Goal: Transaction & Acquisition: Purchase product/service

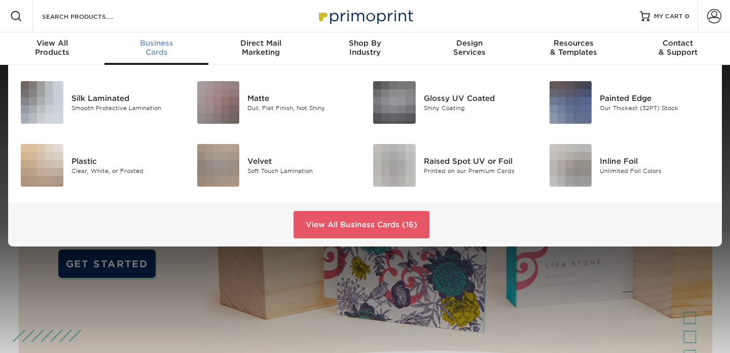
click at [143, 44] on span "Business" at bounding box center [156, 43] width 104 height 9
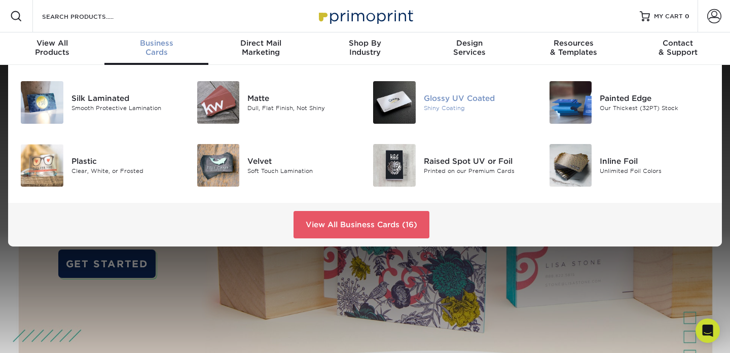
click at [436, 97] on div "Glossy UV Coated" at bounding box center [479, 98] width 110 height 11
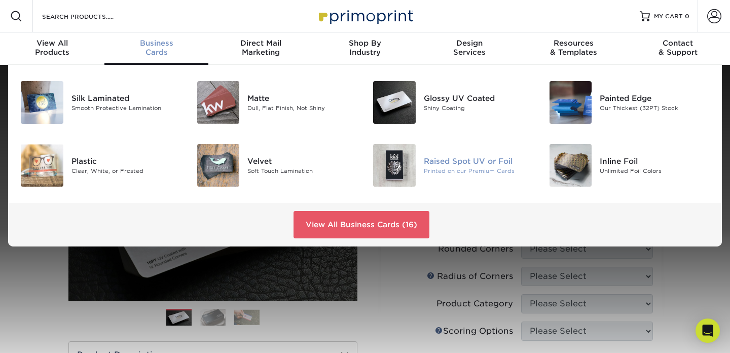
click at [479, 171] on div "Printed on our Premium Cards" at bounding box center [479, 170] width 110 height 9
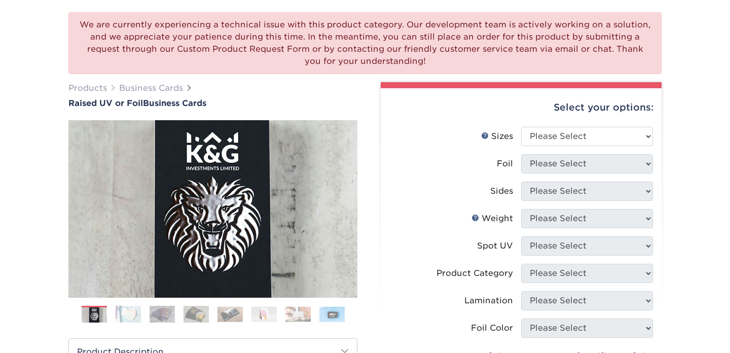
scroll to position [74, 0]
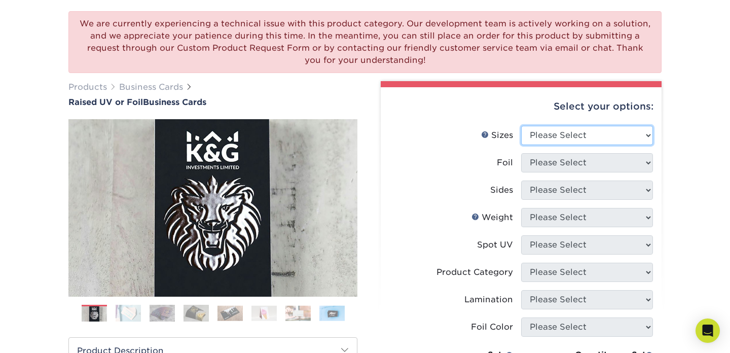
click at [544, 133] on select "Please Select 2" x 3.5" - Standard" at bounding box center [587, 135] width 132 height 19
select select "2.00x3.50"
click at [521, 126] on select "Please Select 2" x 3.5" - Standard" at bounding box center [587, 135] width 132 height 19
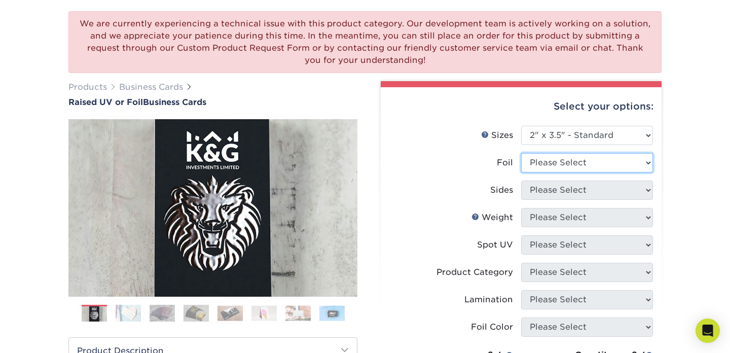
click at [541, 161] on select "Please Select No Yes" at bounding box center [587, 162] width 132 height 19
select select "0"
click at [521, 153] on select "Please Select No Yes" at bounding box center [587, 162] width 132 height 19
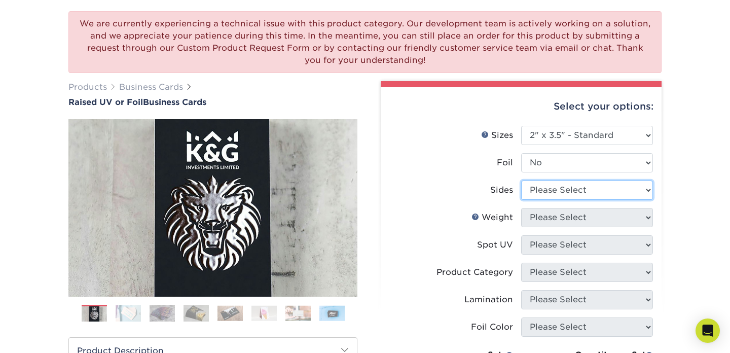
click at [539, 193] on select "Please Select Print Both Sides Print Front Only" at bounding box center [587, 189] width 132 height 19
select select "13abbda7-1d64-4f25-8bb2-c179b224825d"
click at [521, 180] on select "Please Select Print Both Sides Print Front Only" at bounding box center [587, 189] width 132 height 19
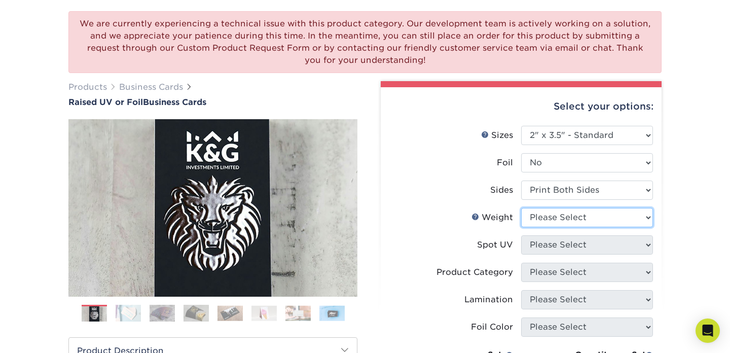
click at [539, 220] on select "Please Select 16PT" at bounding box center [587, 217] width 132 height 19
select select "16PT"
click at [521, 208] on select "Please Select 16PT" at bounding box center [587, 217] width 132 height 19
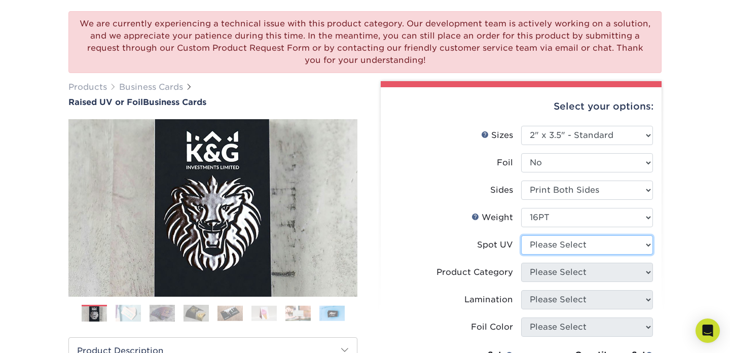
click at [539, 248] on select "Please Select No Spot UV Front Only" at bounding box center [587, 244] width 132 height 19
select select "1"
click at [521, 235] on select "Please Select No Spot UV Front Only" at bounding box center [587, 244] width 132 height 19
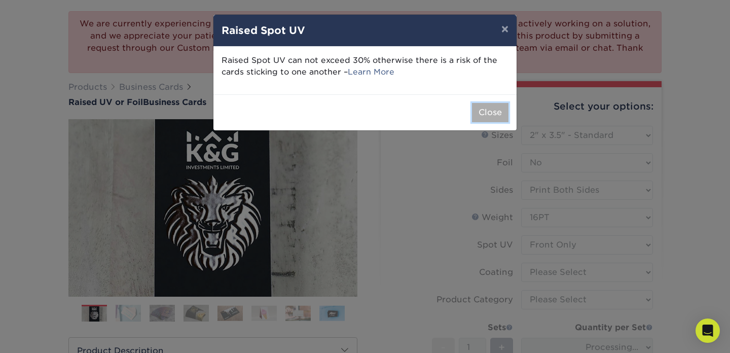
click at [482, 113] on button "Close" at bounding box center [490, 112] width 36 height 19
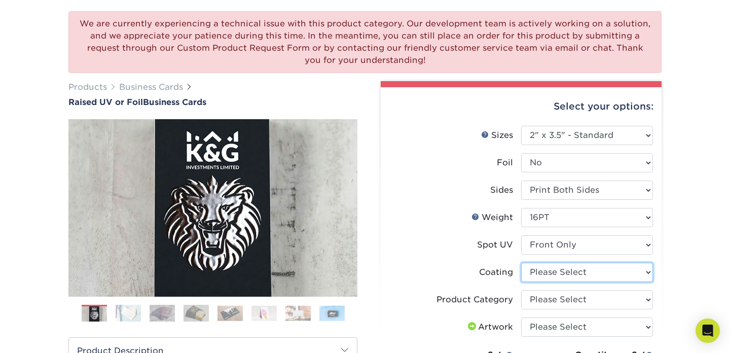
click at [558, 269] on select at bounding box center [587, 272] width 132 height 19
select select "3e7618de-abca-4bda-9f97-8b9129e913d8"
click at [521, 263] on select at bounding box center [587, 272] width 132 height 19
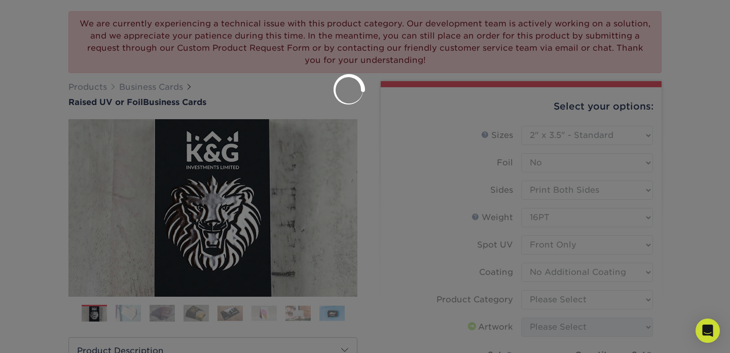
click at [557, 296] on div at bounding box center [365, 176] width 730 height 353
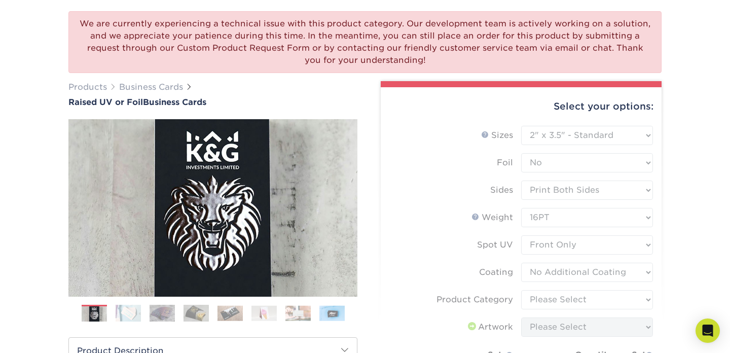
click at [557, 296] on form "Sizes Help Sizes Please Select 2" x 3.5" - Standard Foil Please Select" at bounding box center [521, 294] width 265 height 337
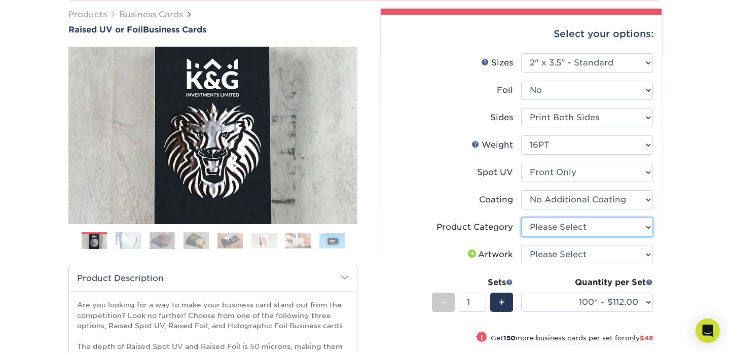
click at [542, 233] on select "Please Select Business Cards" at bounding box center [587, 226] width 132 height 19
select select "3b5148f1-0588-4f88-a218-97bcfdce65c1"
click at [521, 217] on select "Please Select Business Cards" at bounding box center [587, 226] width 132 height 19
click at [544, 252] on select "Please Select I will upload files I need a design - $100" at bounding box center [587, 254] width 132 height 19
select select "upload"
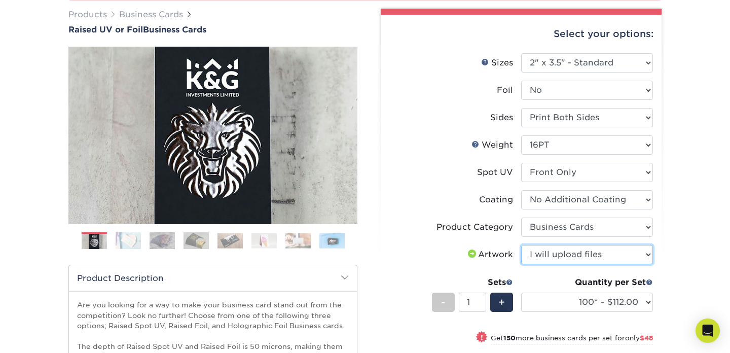
click at [521, 245] on select "Please Select I will upload files I need a design - $100" at bounding box center [587, 254] width 132 height 19
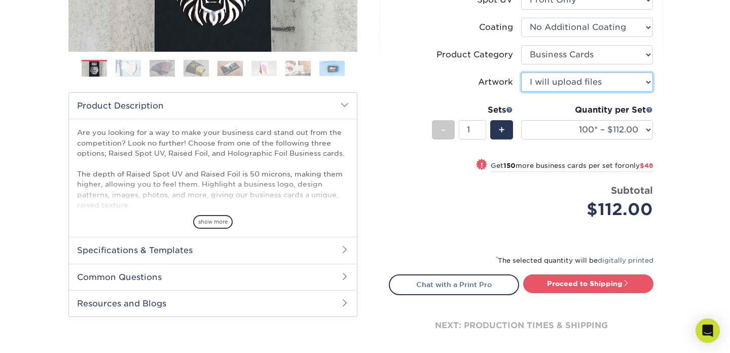
scroll to position [320, 0]
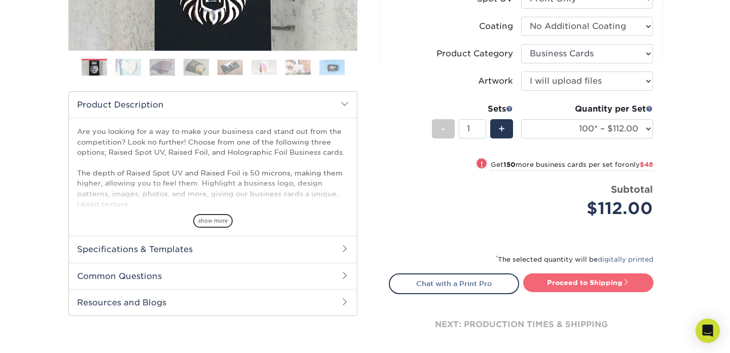
click at [559, 277] on link "Proceed to Shipping" at bounding box center [588, 282] width 130 height 18
type input "Set 1"
select select "52069502-5f9e-478c-8054-338319a33c46"
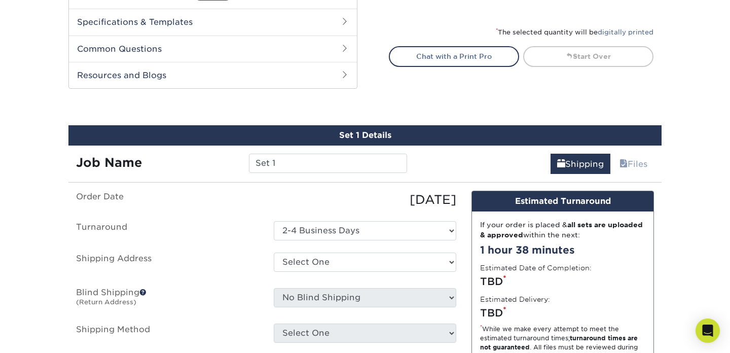
scroll to position [620, 0]
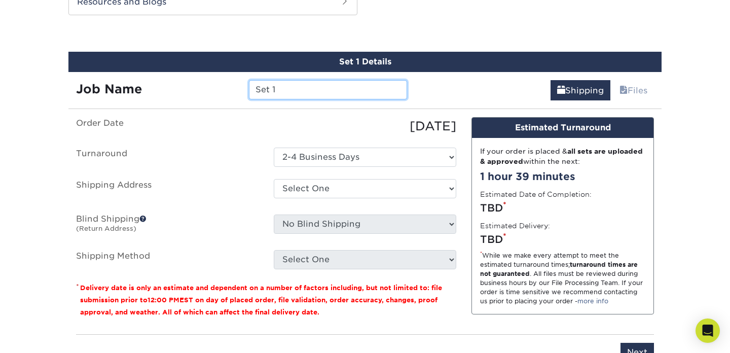
click at [307, 87] on input "Set 1" at bounding box center [328, 89] width 158 height 19
type input "m"
type input "MM-PLUM"
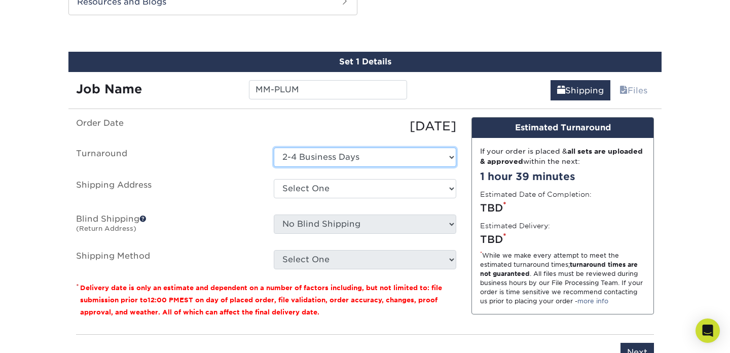
click at [333, 155] on select "Select One 2-4 Business Days" at bounding box center [365, 157] width 182 height 19
click at [274, 148] on select "Select One 2-4 Business Days" at bounding box center [365, 157] width 182 height 19
click at [329, 178] on ul "Order Date 10/06/2025 Turnaround Select One 2-4 Business Days Shipping Address …" at bounding box center [266, 193] width 380 height 152
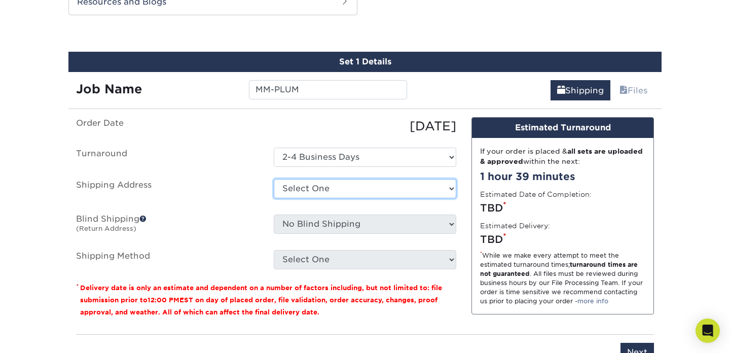
click at [331, 185] on select "Select One + Add New Address - Login" at bounding box center [365, 188] width 182 height 19
click at [274, 179] on select "Select One + Add New Address - Login" at bounding box center [365, 188] width 182 height 19
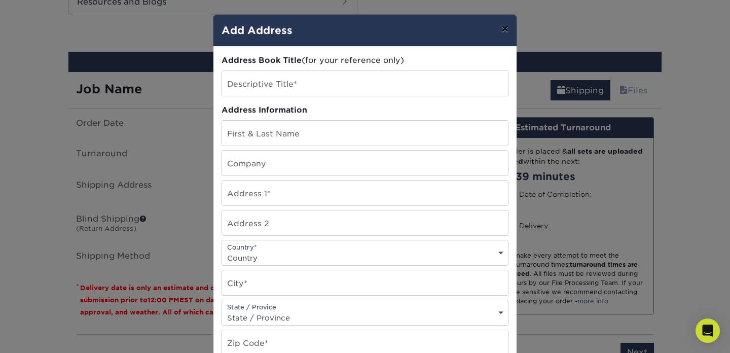
click at [503, 32] on button "×" at bounding box center [504, 29] width 23 height 28
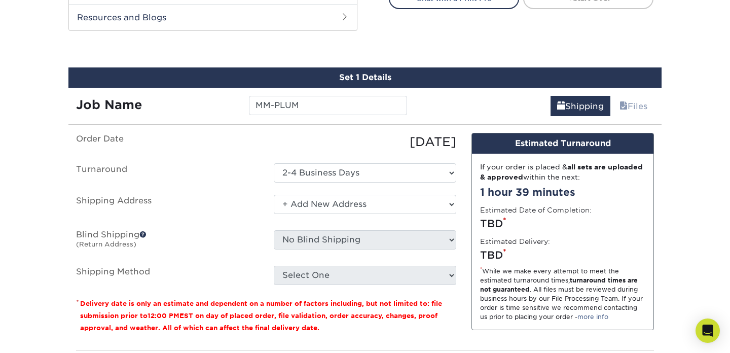
scroll to position [606, 0]
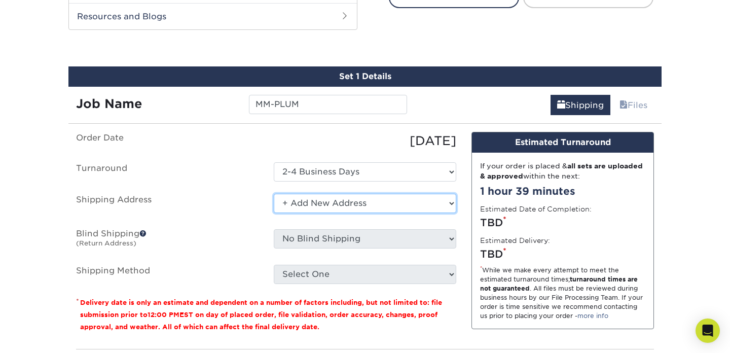
click at [335, 207] on select "Select One + Add New Address - Login" at bounding box center [365, 203] width 182 height 19
click at [298, 205] on select "Select One + Add New Address - Login" at bounding box center [365, 203] width 182 height 19
click at [274, 213] on select "Select One + Add New Address - Login" at bounding box center [365, 203] width 182 height 19
select select "-1"
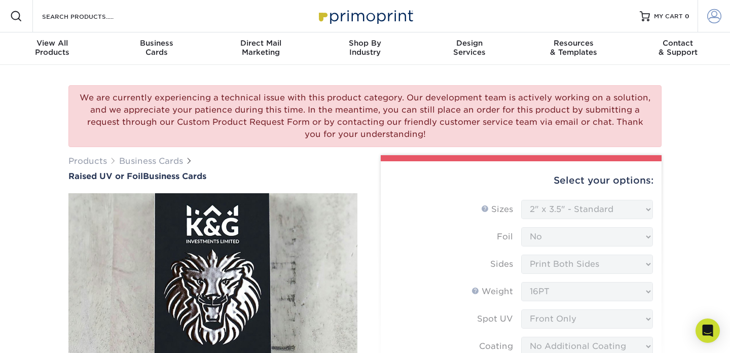
click at [710, 16] on span at bounding box center [714, 16] width 14 height 14
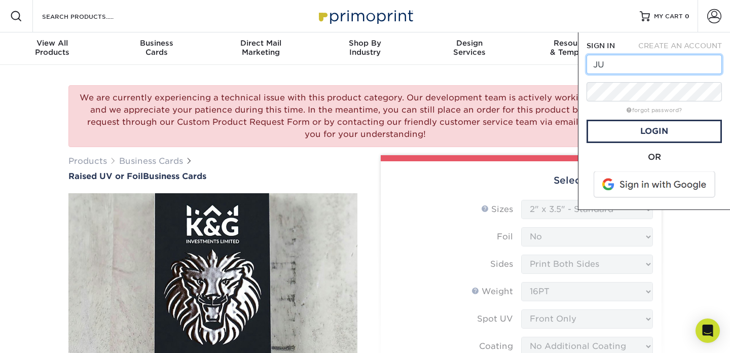
type input "J"
type input "[PERSON_NAME][EMAIL_ADDRESS][DOMAIN_NAME]"
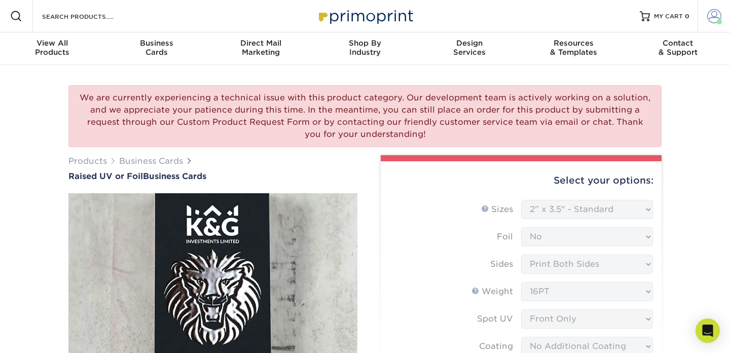
click at [718, 15] on span at bounding box center [714, 16] width 14 height 14
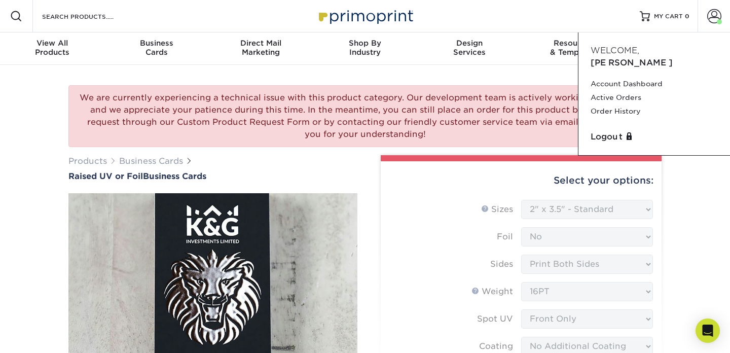
click at [470, 139] on div "We are currently experiencing a technical issue with this product category. Our…" at bounding box center [364, 116] width 593 height 62
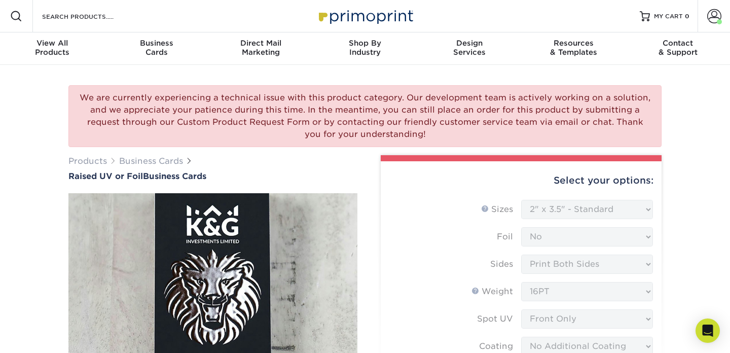
click at [525, 189] on div "Select your options:" at bounding box center [521, 180] width 265 height 39
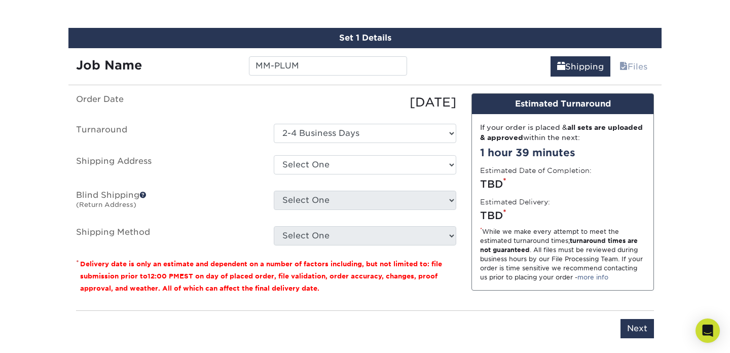
scroll to position [648, 0]
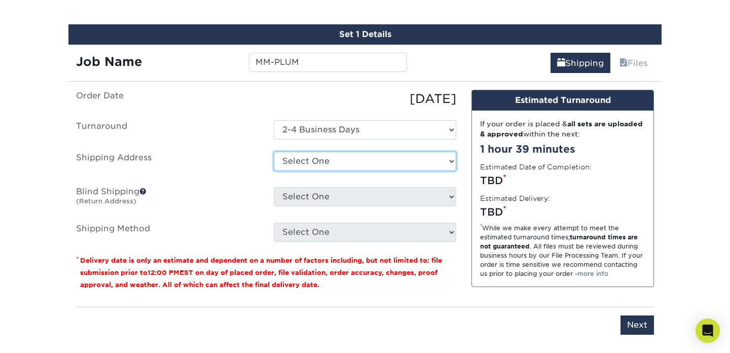
click at [395, 168] on select "Select One 205 PRINCESS ST, WILMINGTON, NC 215 E FRANKLIN ST, RALEIGH, NC 18 MA…" at bounding box center [365, 161] width 182 height 19
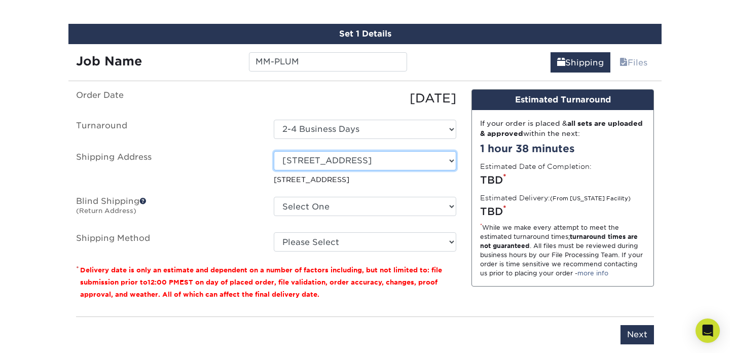
click at [405, 161] on select "Select One 205 PRINCESS ST, WILMINGTON, NC 215 E FRANKLIN ST, RALEIGH, NC 18 MA…" at bounding box center [365, 160] width 182 height 19
select select "newaddress"
click at [274, 151] on select "Select One 205 PRINCESS ST, WILMINGTON, NC 215 E FRANKLIN ST, RALEIGH, NC 18 MA…" at bounding box center [365, 160] width 182 height 19
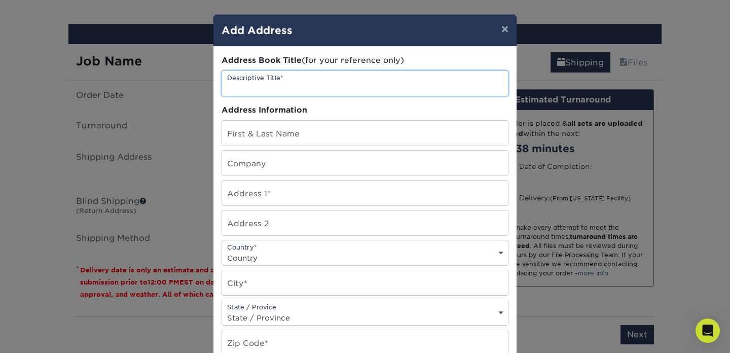
click at [271, 86] on input "text" at bounding box center [365, 83] width 286 height 25
type input "Brand Engine \ Common Desk"
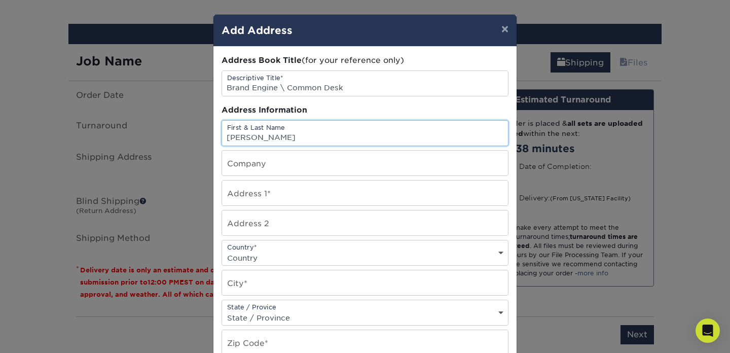
type input "[PERSON_NAME]"
type input "Brand Engine"
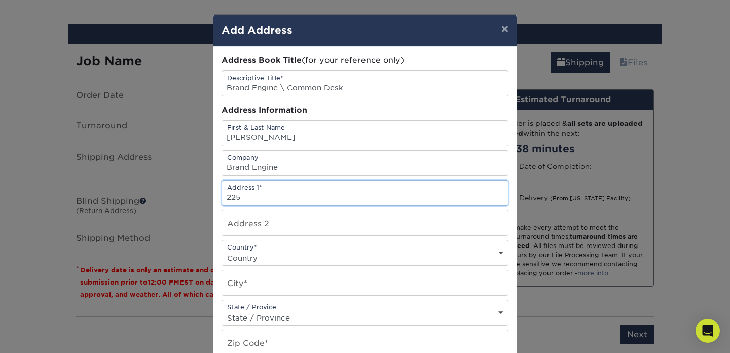
paste input "6 N Front St."
type input "226 N Front St."
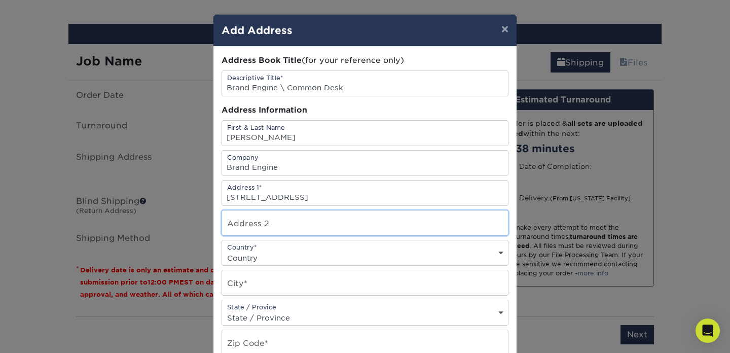
click at [290, 215] on input "text" at bounding box center [365, 222] width 286 height 25
type input "185"
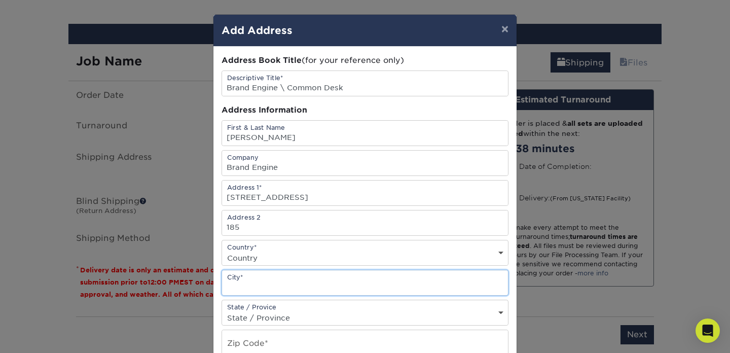
type input "w"
type input "Wilmington"
click at [311, 309] on div "State / Provice State / Province Alabama Alaska Arizona Arkansas California Col…" at bounding box center [365, 313] width 287 height 26
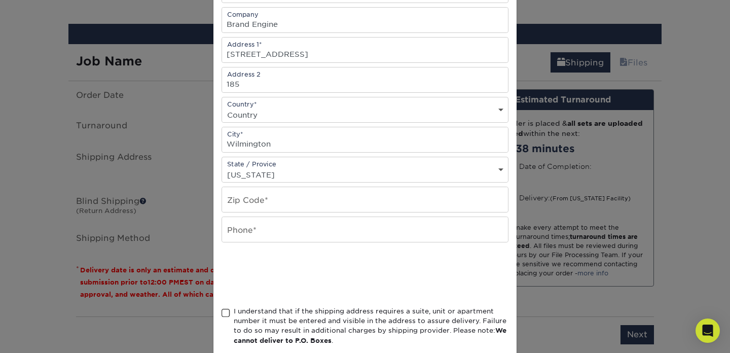
scroll to position [158, 0]
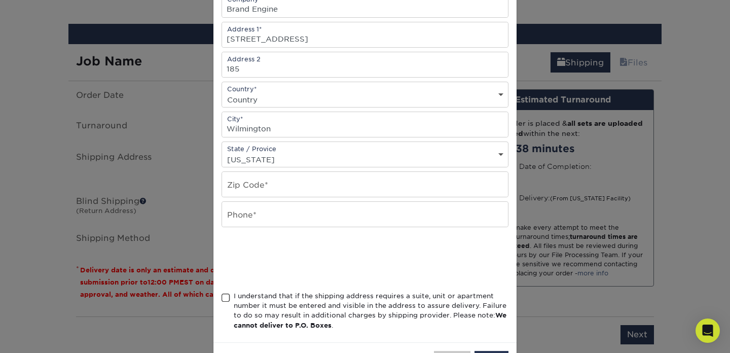
click at [250, 164] on select "State / Province Alabama Alaska Arizona Arkansas California Colorado Connecticu…" at bounding box center [365, 159] width 286 height 15
select select "NC"
click at [222, 152] on select "State / Province Alabama Alaska Arizona Arkansas California Colorado Connecticu…" at bounding box center [365, 159] width 286 height 15
click at [271, 209] on input "text" at bounding box center [365, 214] width 286 height 25
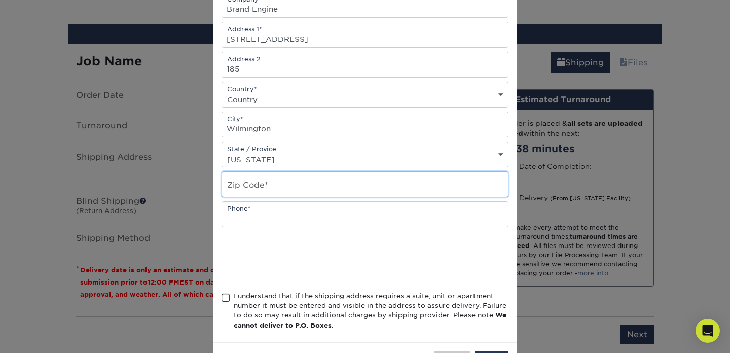
click at [273, 195] on input "text" at bounding box center [365, 184] width 286 height 25
type input "28401"
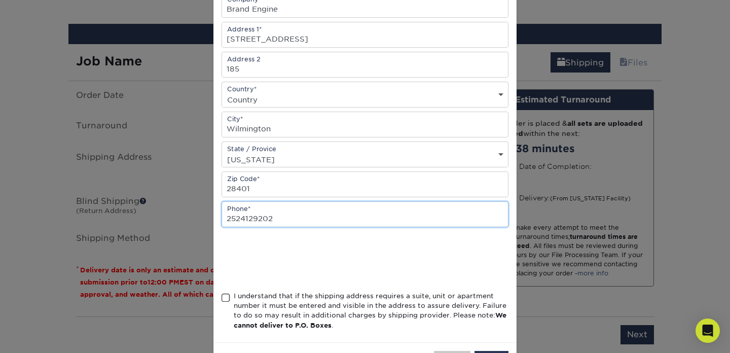
type input "2524129202"
click at [228, 297] on span at bounding box center [226, 298] width 9 height 10
click at [0, 0] on input "I understand that if the shipping address requires a suite, unit or apartment n…" at bounding box center [0, 0] width 0 height 0
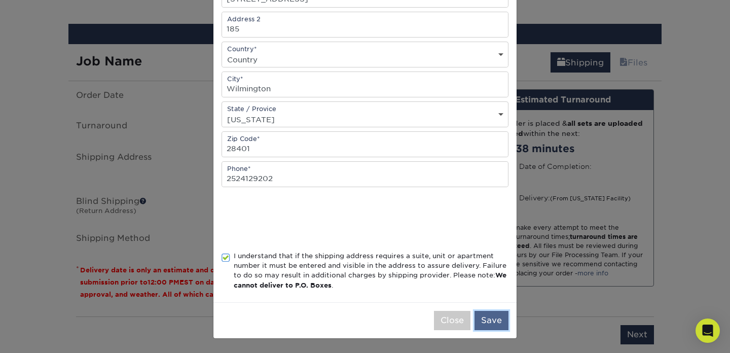
click at [494, 323] on button "Save" at bounding box center [491, 320] width 34 height 19
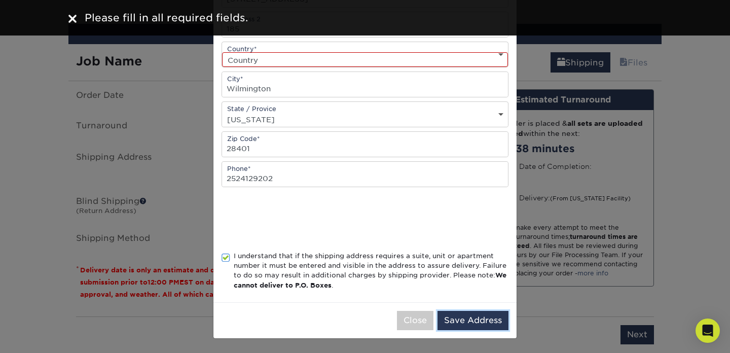
scroll to position [104, 0]
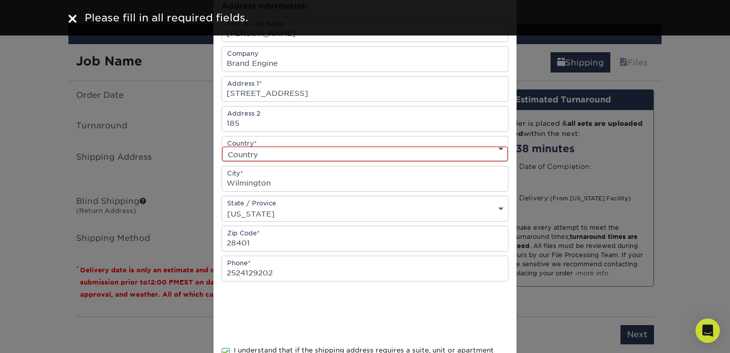
click at [374, 157] on select "Country United States Canada ----------------------------- Afghanistan Albania …" at bounding box center [365, 154] width 286 height 15
select select "US"
click at [222, 147] on select "Country United States Canada ----------------------------- Afghanistan Albania …" at bounding box center [365, 154] width 286 height 15
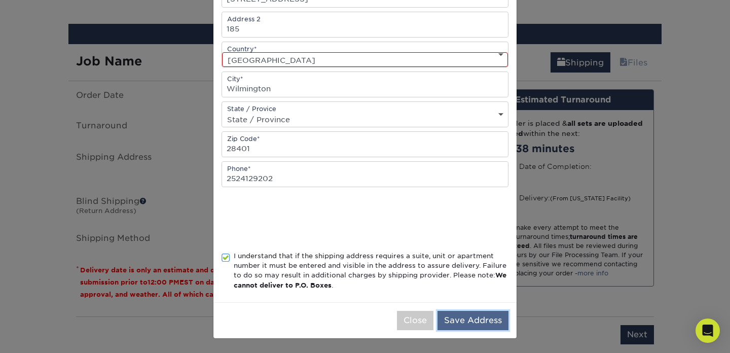
click at [470, 326] on button "Save Address" at bounding box center [472, 320] width 71 height 19
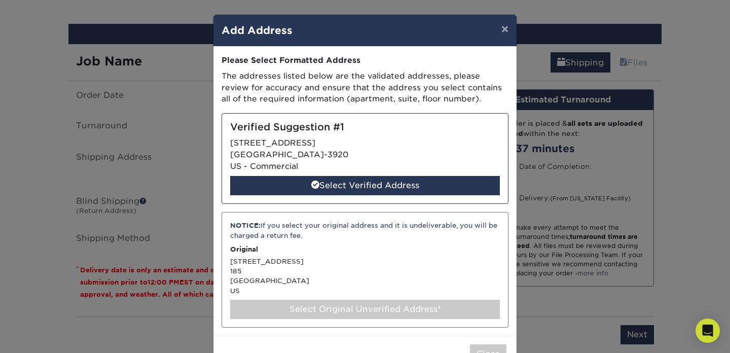
scroll to position [33, 0]
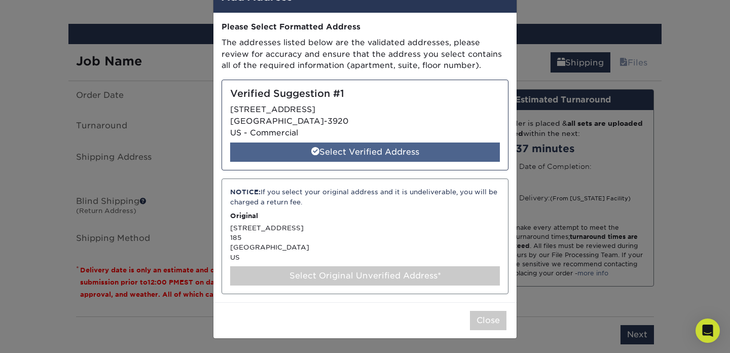
click at [429, 152] on div "Select Verified Address" at bounding box center [365, 151] width 270 height 19
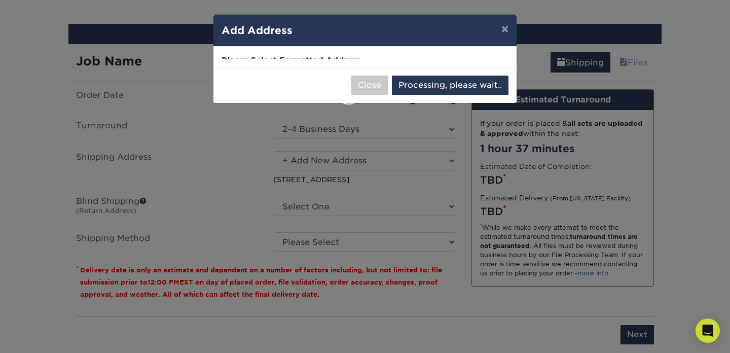
select select "286679"
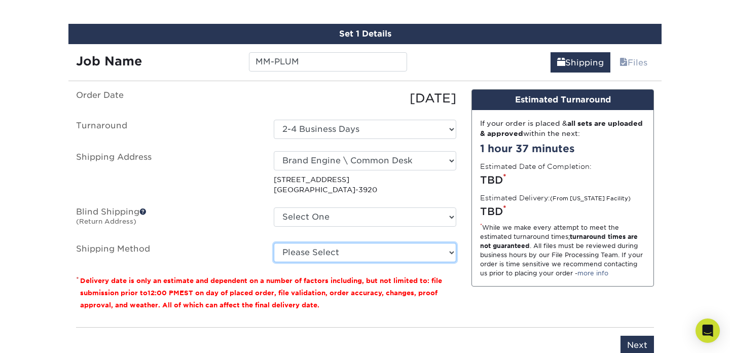
click at [330, 250] on select "Please Select Ground Shipping (+$7.84) 3 Day Shipping Service (+$15.36) 2 Day A…" at bounding box center [365, 252] width 182 height 19
select select "13"
click at [274, 243] on select "Please Select Ground Shipping (+$7.84) 3 Day Shipping Service (+$15.36) 2 Day A…" at bounding box center [365, 252] width 182 height 19
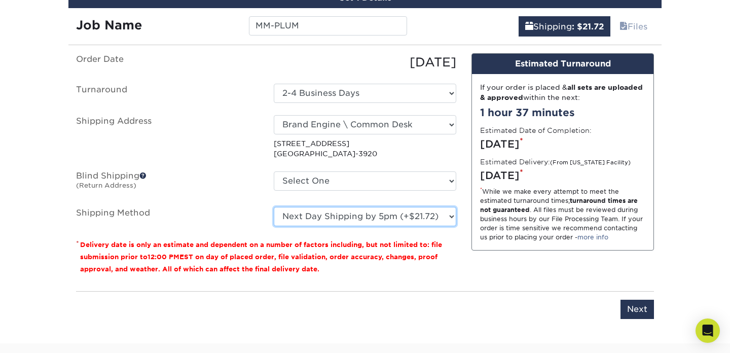
scroll to position [685, 0]
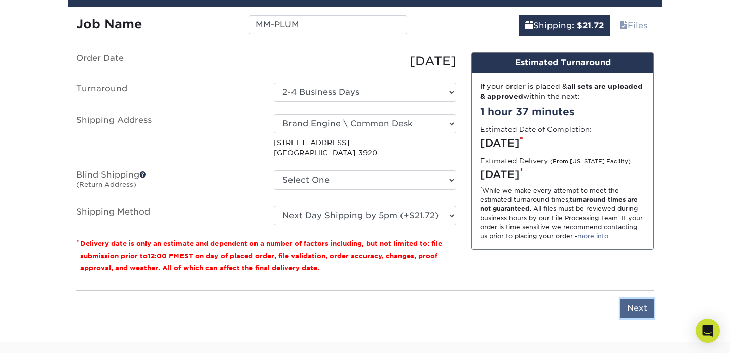
click at [645, 314] on input "Next" at bounding box center [636, 308] width 33 height 19
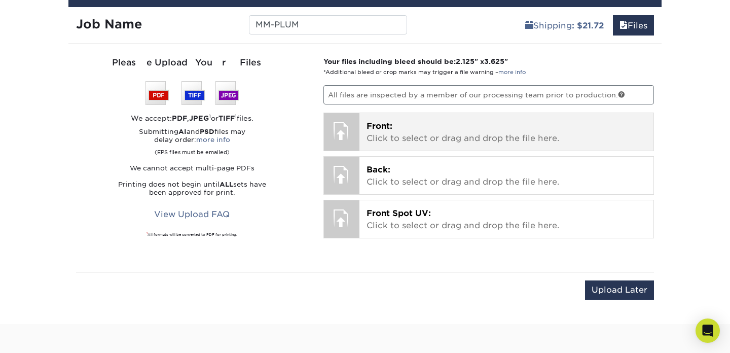
click at [463, 124] on p "Front: Click to select or drag and drop the file here." at bounding box center [507, 132] width 280 height 24
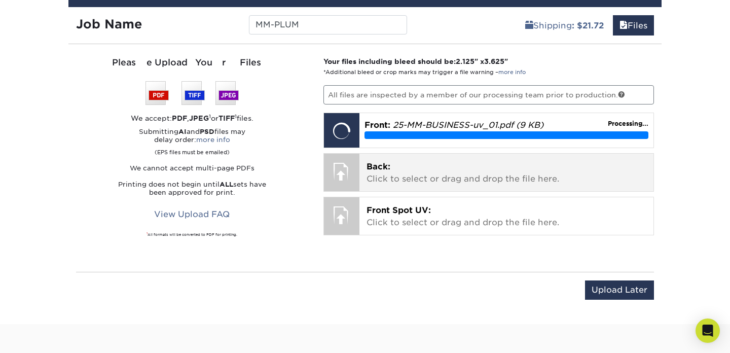
click at [414, 161] on p "Back: Click to select or drag and drop the file here." at bounding box center [507, 173] width 280 height 24
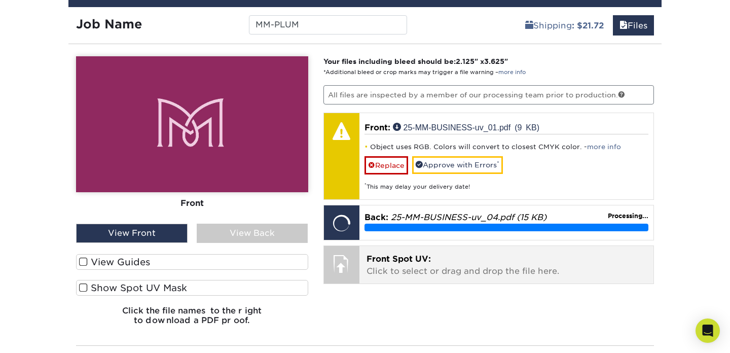
click at [380, 264] on p "Front Spot UV: Click to select or drag and drop the file here." at bounding box center [507, 265] width 280 height 24
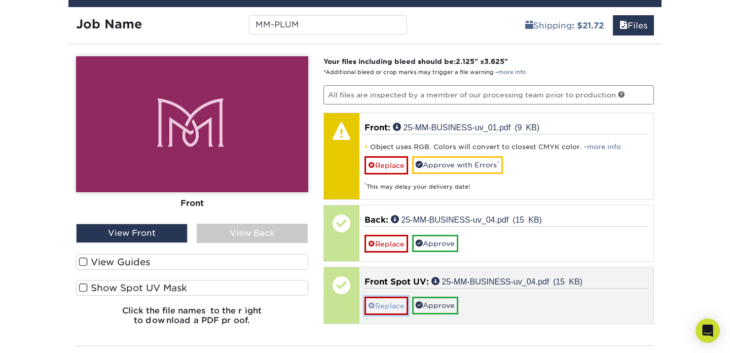
click at [389, 309] on link "Replace" at bounding box center [386, 306] width 44 height 18
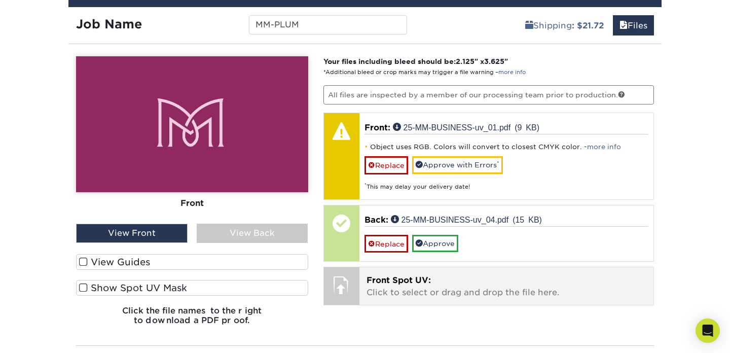
click at [408, 293] on p "Front Spot UV: Click to select or drag and drop the file here." at bounding box center [507, 286] width 280 height 24
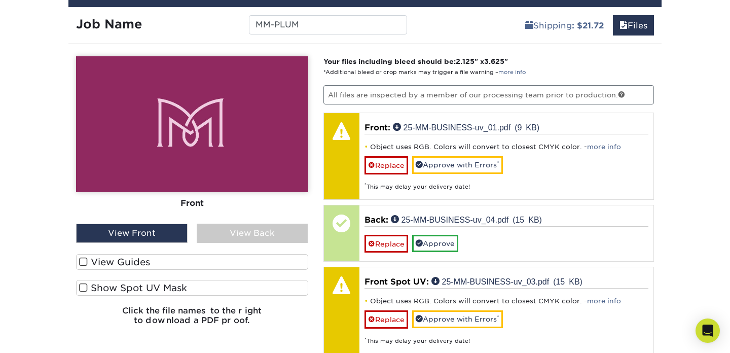
click at [199, 282] on label "Show Spot UV Mask" at bounding box center [192, 288] width 232 height 16
click at [0, 0] on input "Show Spot UV Mask" at bounding box center [0, 0] width 0 height 0
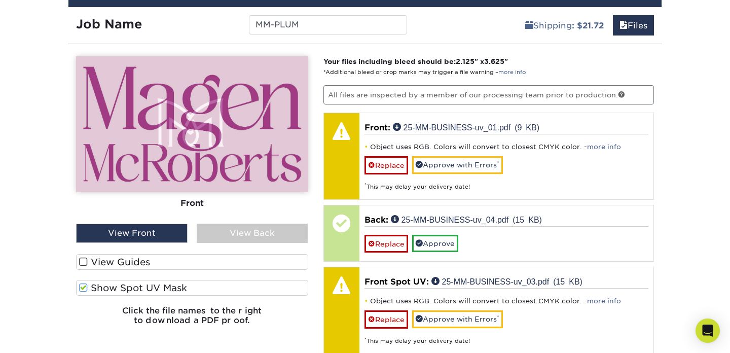
click at [199, 282] on label "Show Spot UV Mask" at bounding box center [192, 288] width 232 height 16
click at [0, 0] on input "Show Spot UV Mask" at bounding box center [0, 0] width 0 height 0
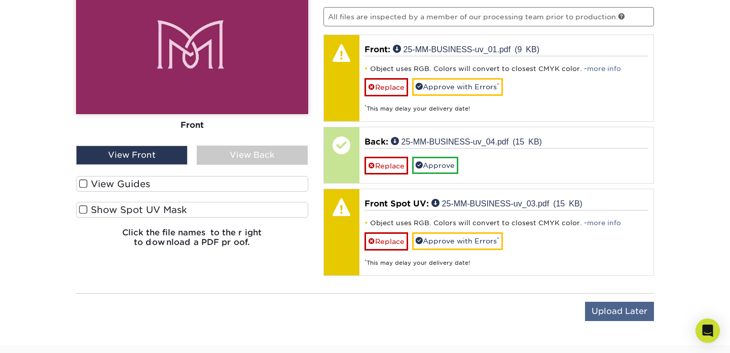
scroll to position [722, 0]
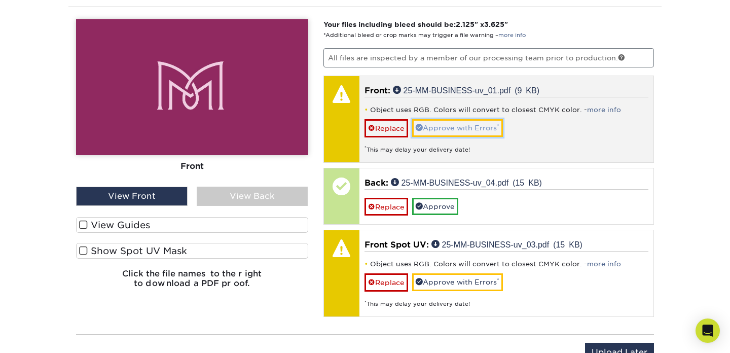
click at [452, 122] on link "Approve with Errors *" at bounding box center [457, 127] width 91 height 17
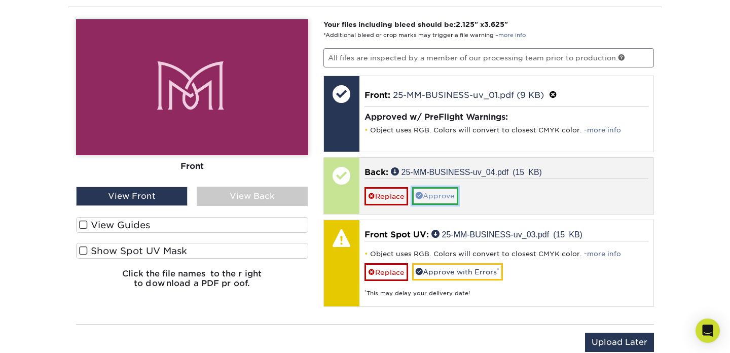
click at [432, 196] on link "Approve" at bounding box center [435, 195] width 46 height 17
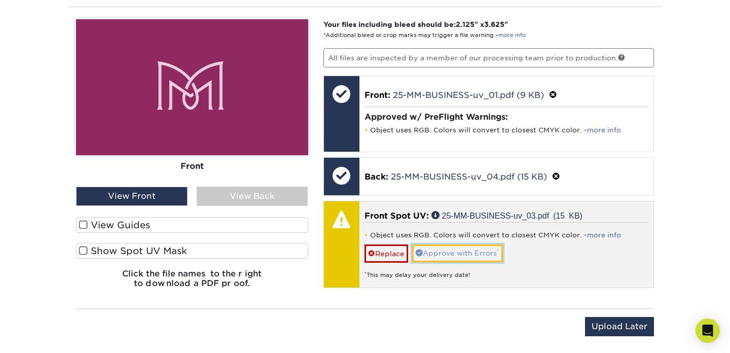
click at [447, 248] on link "Approve with Errors *" at bounding box center [457, 252] width 91 height 17
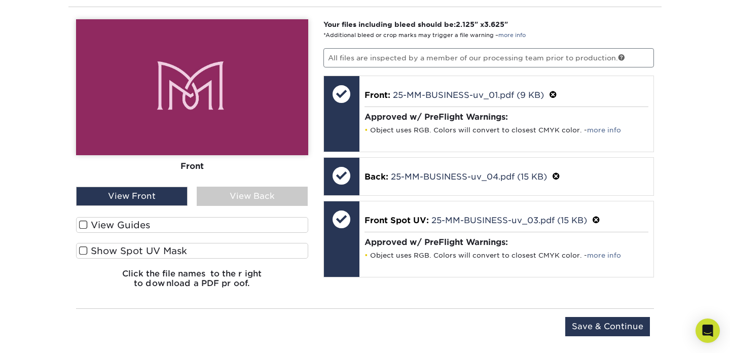
click at [581, 315] on div "Upload Later Save & Continue Continue" at bounding box center [365, 328] width 578 height 40
click at [589, 329] on input "Save & Continue" at bounding box center [607, 326] width 85 height 19
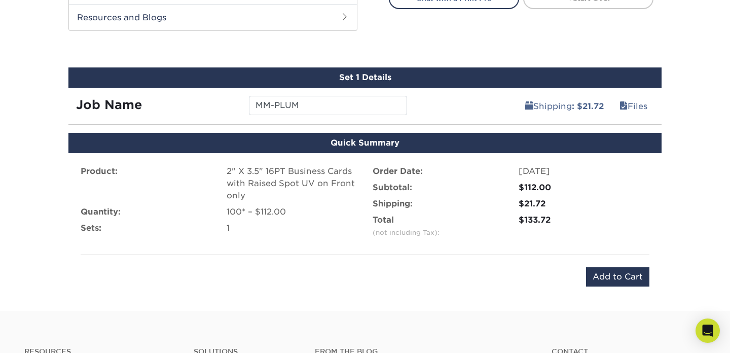
scroll to position [641, 0]
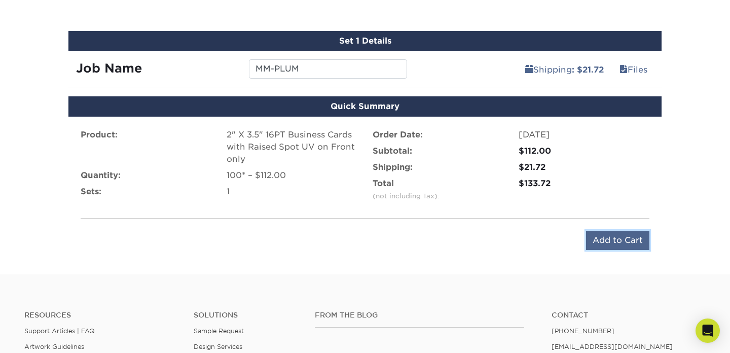
click at [601, 238] on input "Add to Cart" at bounding box center [617, 240] width 63 height 19
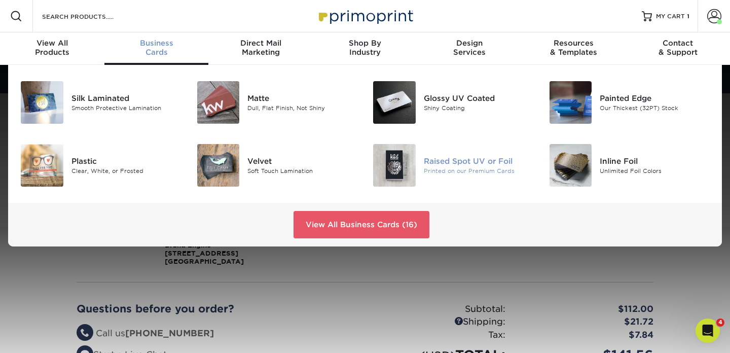
click at [401, 159] on img at bounding box center [394, 165] width 43 height 43
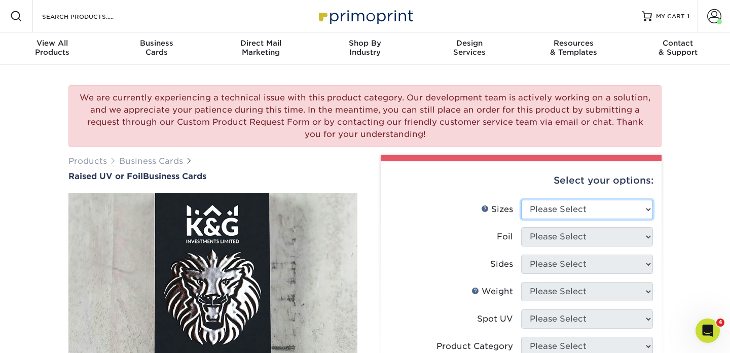
click at [541, 211] on select "Please Select 2" x 3.5" - Standard" at bounding box center [587, 209] width 132 height 19
select select "2.00x3.50"
click at [521, 200] on select "Please Select 2" x 3.5" - Standard" at bounding box center [587, 209] width 132 height 19
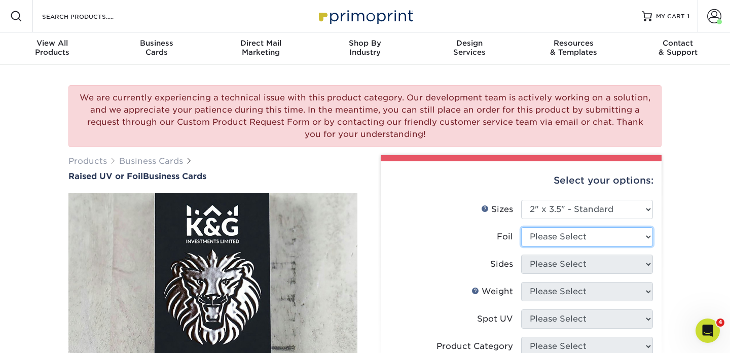
click at [541, 234] on select "Please Select No Yes" at bounding box center [587, 236] width 132 height 19
select select "0"
click at [521, 227] on select "Please Select No Yes" at bounding box center [587, 236] width 132 height 19
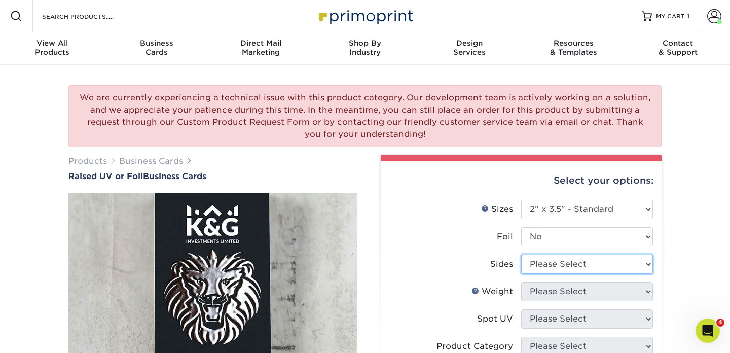
click at [546, 262] on select "Please Select Print Both Sides Print Front Only" at bounding box center [587, 263] width 132 height 19
select select "13abbda7-1d64-4f25-8bb2-c179b224825d"
click at [521, 254] on select "Please Select Print Both Sides Print Front Only" at bounding box center [587, 263] width 132 height 19
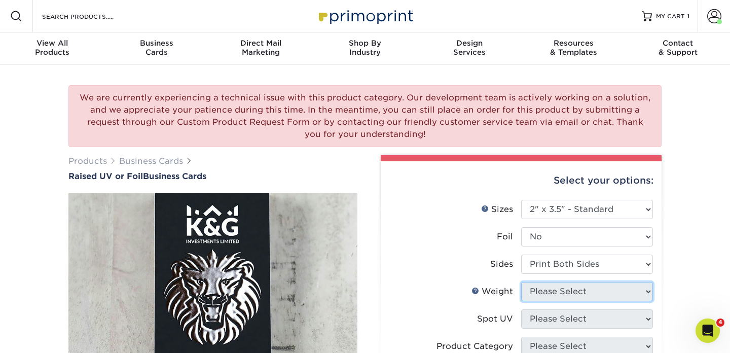
click at [547, 287] on select "Please Select 16PT" at bounding box center [587, 291] width 132 height 19
click at [521, 282] on select "Please Select 16PT" at bounding box center [587, 291] width 132 height 19
click at [546, 289] on select "Please Select 16PT" at bounding box center [587, 291] width 132 height 19
select select "16PT"
click at [521, 282] on select "Please Select 16PT" at bounding box center [587, 291] width 132 height 19
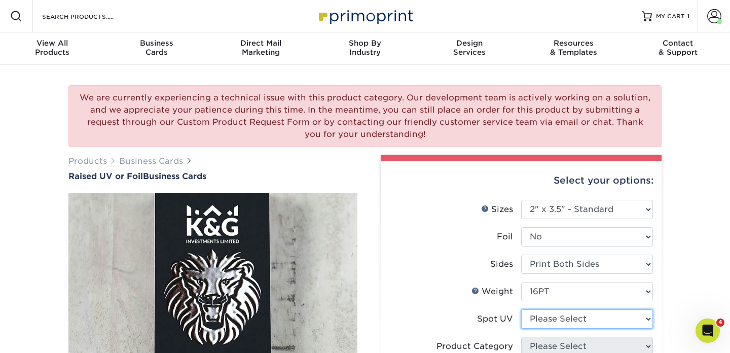
click at [547, 319] on select "Please Select No Spot UV Front Only" at bounding box center [587, 318] width 132 height 19
click at [521, 309] on select "Please Select No Spot UV Front Only" at bounding box center [587, 318] width 132 height 19
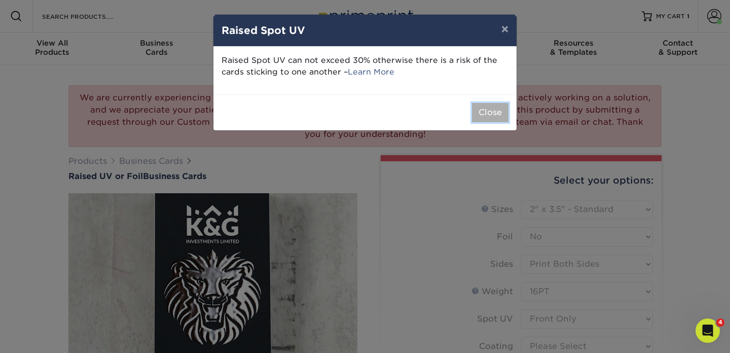
click at [488, 105] on button "Close" at bounding box center [490, 112] width 36 height 19
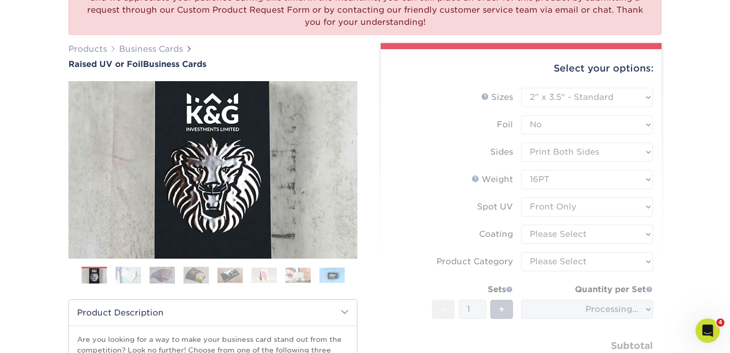
scroll to position [117, 0]
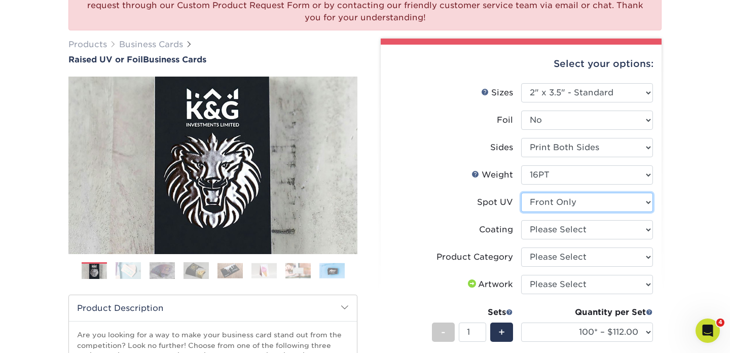
click at [544, 205] on select "Please Select No Spot UV Front Only" at bounding box center [587, 202] width 132 height 19
click at [521, 193] on select "Please Select No Spot UV Front Only" at bounding box center [587, 202] width 132 height 19
click at [579, 205] on select "Please Select No Spot UV Front Only" at bounding box center [587, 202] width 132 height 19
select select "-1"
click at [521, 193] on select "Please Select No Spot UV Front Only" at bounding box center [587, 202] width 132 height 19
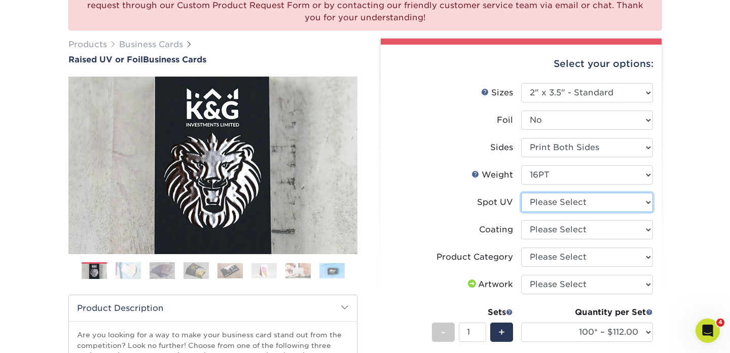
select select
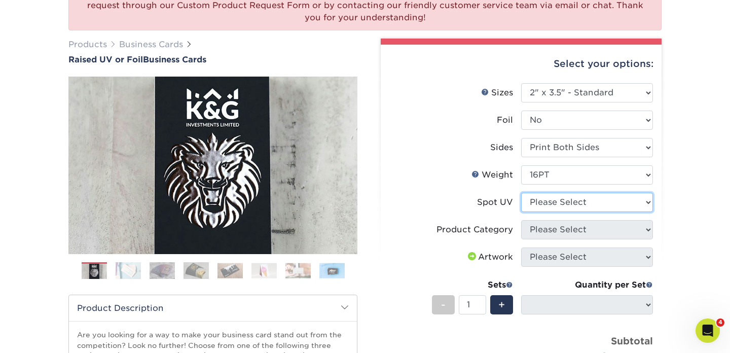
click at [566, 204] on select "Please Select No Spot UV Front Only" at bounding box center [587, 202] width 132 height 19
select select "1"
click at [521, 193] on select "Please Select No Spot UV Front Only" at bounding box center [587, 202] width 132 height 19
select select "-1"
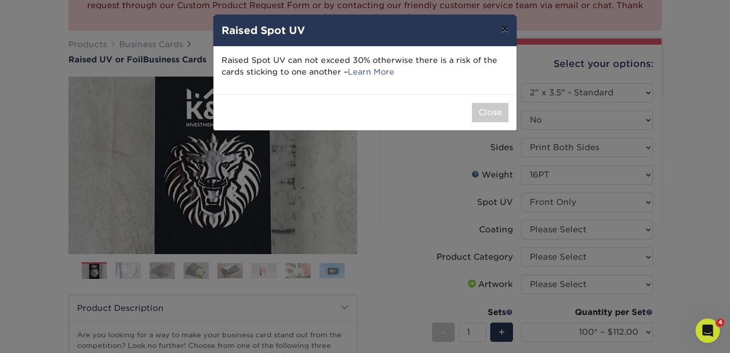
click at [503, 25] on button "×" at bounding box center [504, 29] width 23 height 28
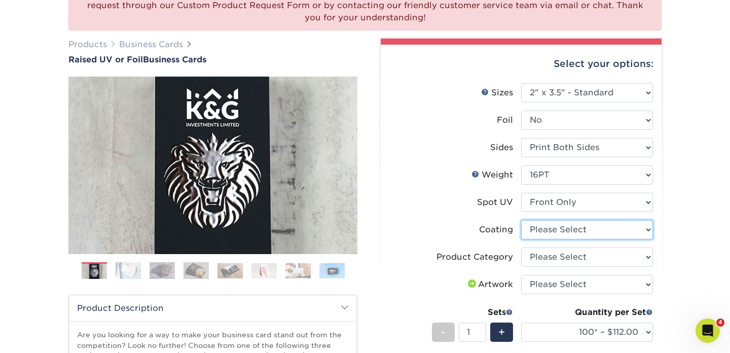
click at [556, 229] on select at bounding box center [587, 229] width 132 height 19
select select "3e7618de-abca-4bda-9f97-8b9129e913d8"
click at [521, 220] on select at bounding box center [587, 229] width 132 height 19
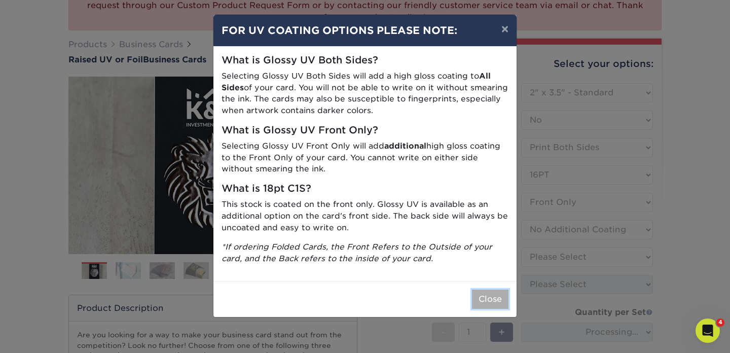
click at [494, 298] on button "Close" at bounding box center [490, 298] width 36 height 19
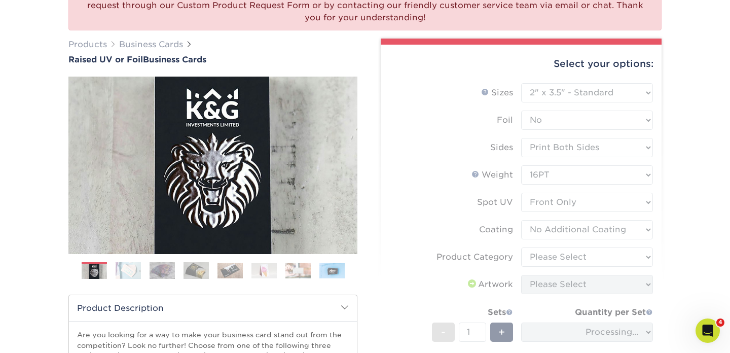
click at [542, 231] on form "Sizes Help Sizes Please Select 2" x 3.5" - Standard Foil Please Select" at bounding box center [521, 251] width 265 height 337
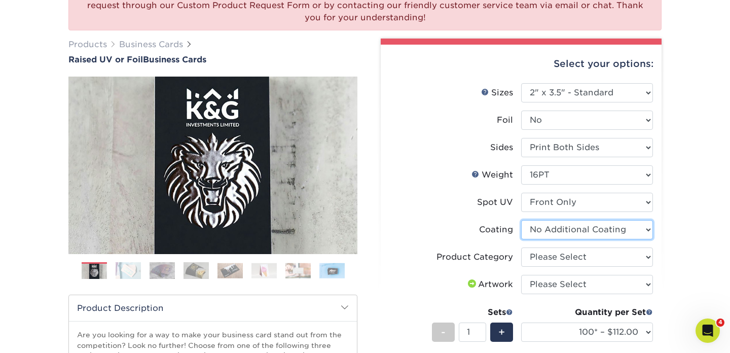
click at [542, 231] on select at bounding box center [587, 229] width 132 height 19
click at [521, 220] on select at bounding box center [587, 229] width 132 height 19
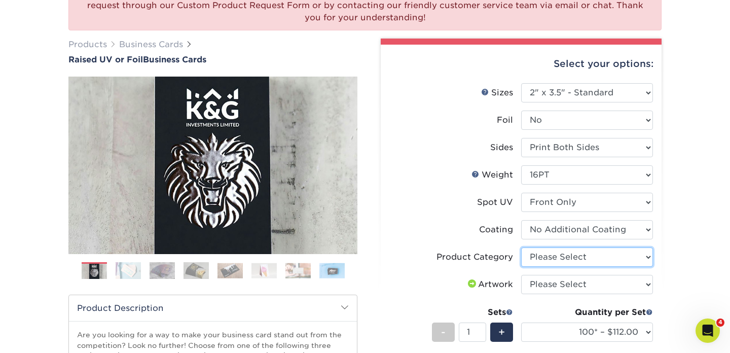
click at [542, 256] on select "Please Select Business Cards" at bounding box center [587, 256] width 132 height 19
select select "3b5148f1-0588-4f88-a218-97bcfdce65c1"
click at [521, 247] on select "Please Select Business Cards" at bounding box center [587, 256] width 132 height 19
click at [542, 285] on select "Please Select I will upload files I need a design - $100" at bounding box center [587, 284] width 132 height 19
select select "upload"
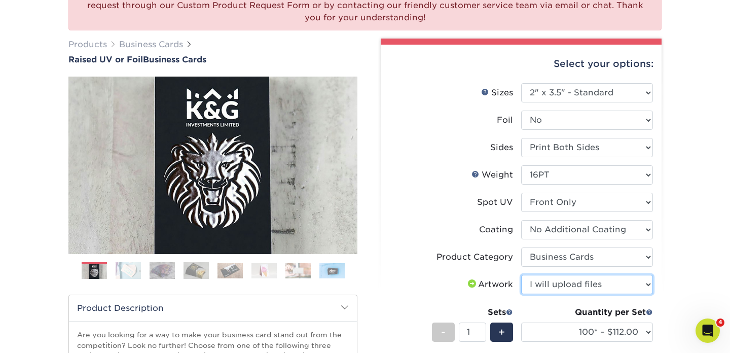
click at [521, 275] on select "Please Select I will upload files I need a design - $100" at bounding box center [587, 284] width 132 height 19
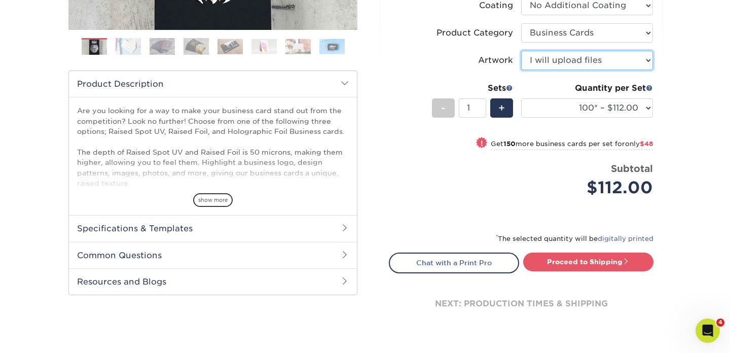
scroll to position [361, 0]
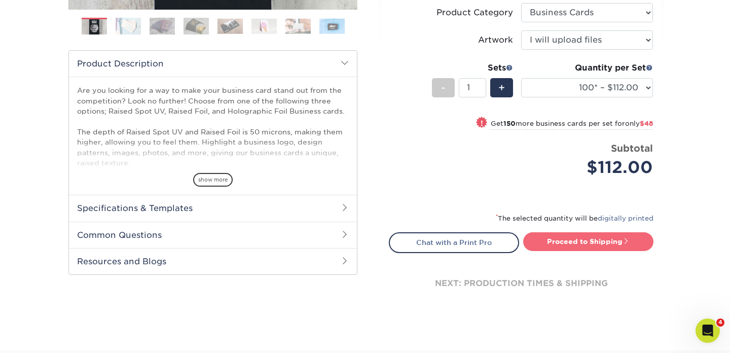
click at [572, 239] on link "Proceed to Shipping" at bounding box center [588, 241] width 130 height 18
type input "Set 1"
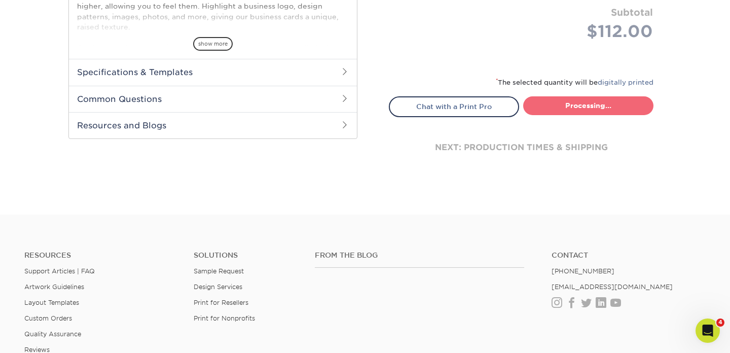
select select "52069502-5f9e-478c-8054-338319a33c46"
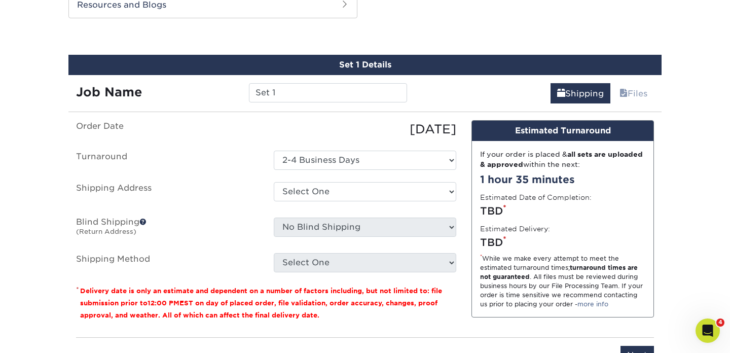
scroll to position [620, 0]
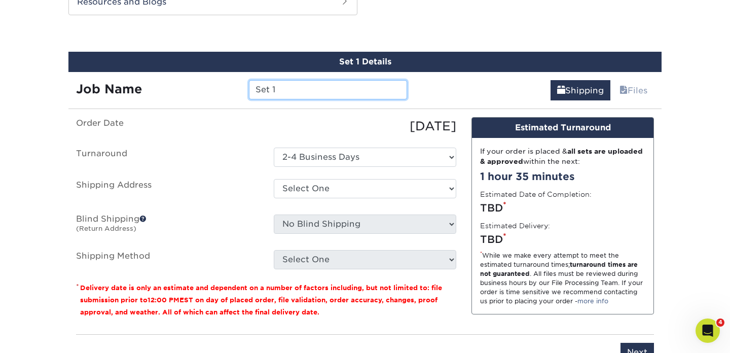
click at [326, 96] on input "Set 1" at bounding box center [328, 89] width 158 height 19
type input "N"
type input "MM-Blue"
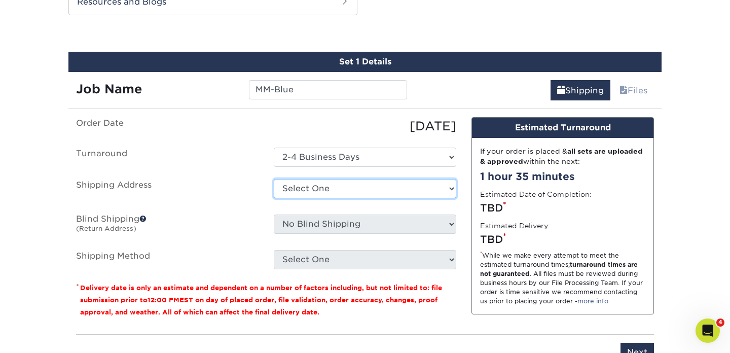
click at [323, 194] on select "Select One Brand Engine \ Common Desk EOU EOU ILM Office TIMELESS - BUSINESS CA…" at bounding box center [365, 188] width 182 height 19
select select "286679"
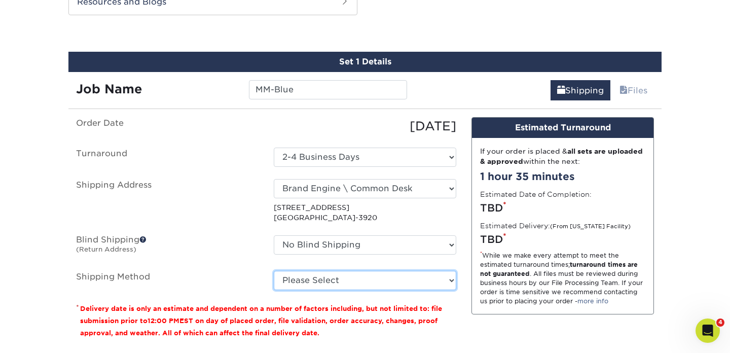
click at [318, 281] on select "Please Select Ground Shipping (+$7.84) 3 Day Shipping Service (+$15.36) 2 Day A…" at bounding box center [365, 280] width 182 height 19
select select "02"
click at [274, 271] on select "Please Select Ground Shipping (+$7.84) 3 Day Shipping Service (+$15.36) 2 Day A…" at bounding box center [365, 280] width 182 height 19
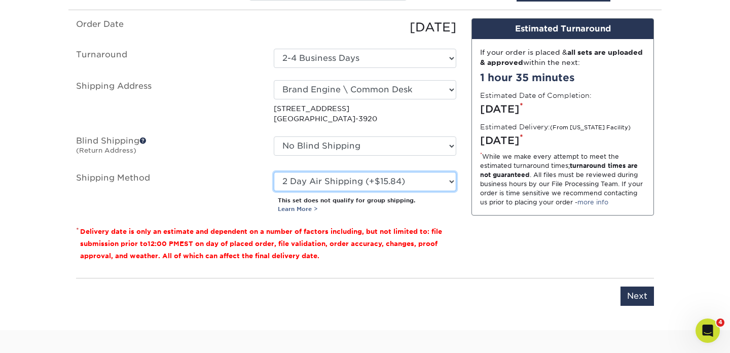
scroll to position [720, 0]
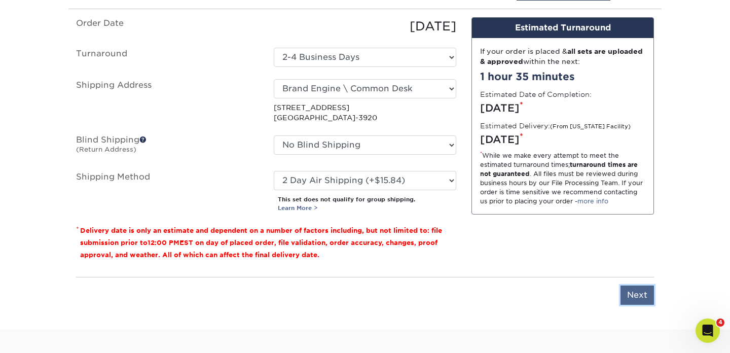
click at [644, 296] on input "Next" at bounding box center [636, 294] width 33 height 19
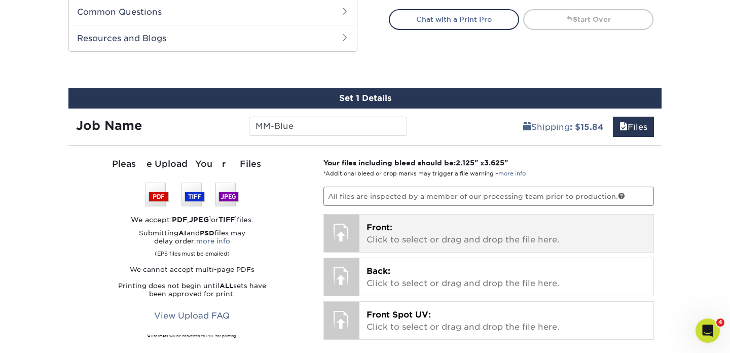
scroll to position [583, 0]
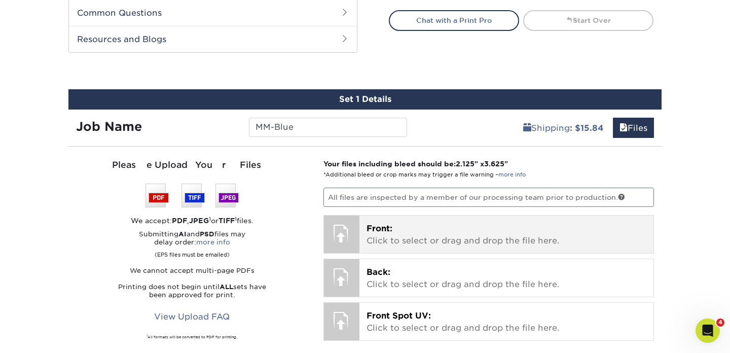
click at [432, 243] on p "Front: Click to select or drag and drop the file here." at bounding box center [507, 235] width 280 height 24
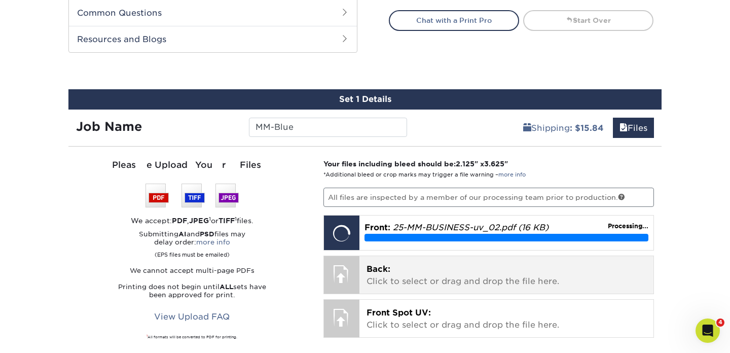
click at [449, 272] on p "Back: Click to select or drag and drop the file here." at bounding box center [507, 275] width 280 height 24
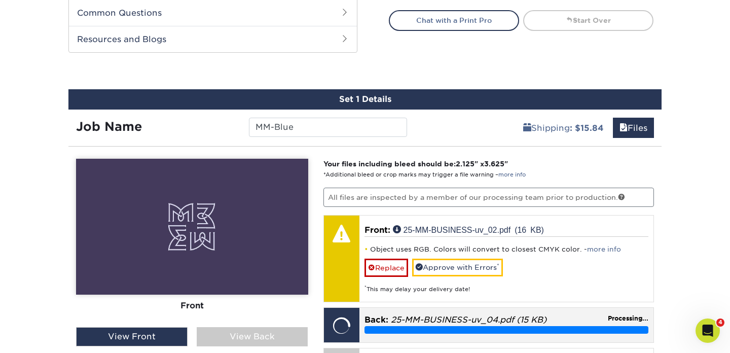
click at [463, 319] on em "25-MM-BUSINESS-uv_04.pdf (15 KB)" at bounding box center [469, 320] width 156 height 10
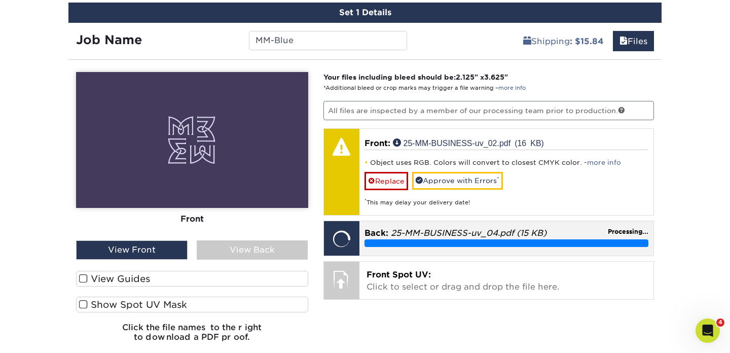
scroll to position [672, 0]
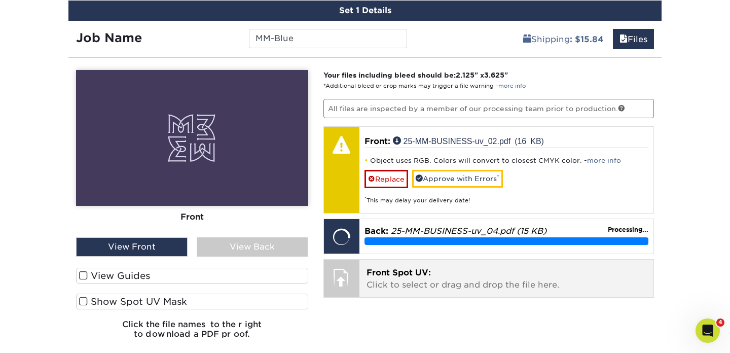
click at [463, 279] on p "Front Spot UV: Click to select or drag and drop the file here." at bounding box center [507, 279] width 280 height 24
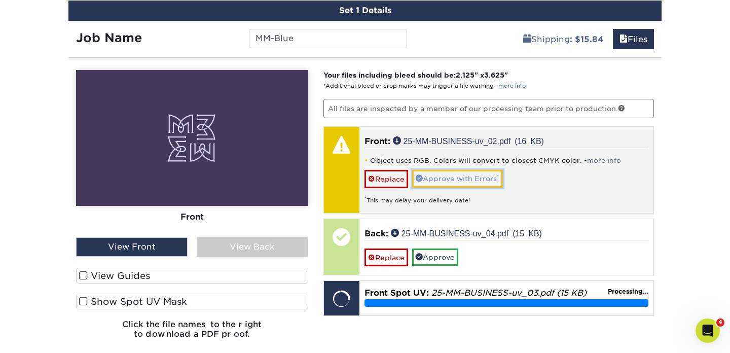
click at [452, 181] on link "Approve with Errors *" at bounding box center [457, 178] width 91 height 17
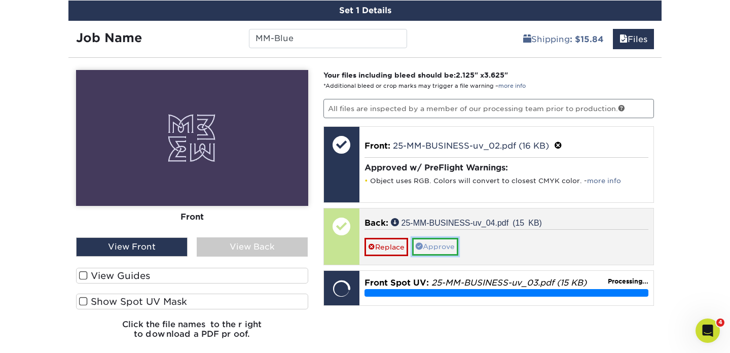
click at [435, 246] on link "Approve" at bounding box center [435, 246] width 46 height 17
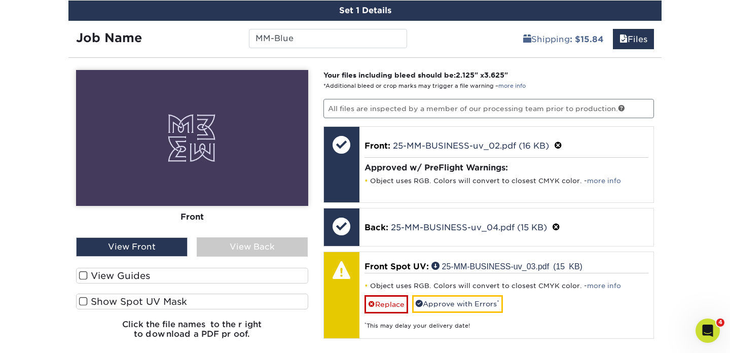
click at [81, 300] on span at bounding box center [83, 302] width 9 height 10
click at [0, 0] on input "Show Spot UV Mask" at bounding box center [0, 0] width 0 height 0
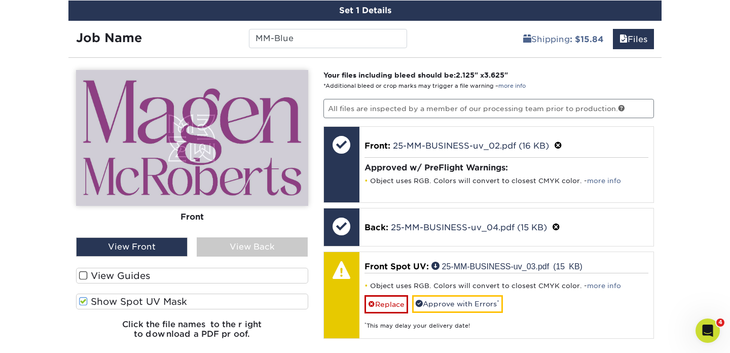
click at [81, 300] on span at bounding box center [83, 302] width 9 height 10
click at [0, 0] on input "Show Spot UV Mask" at bounding box center [0, 0] width 0 height 0
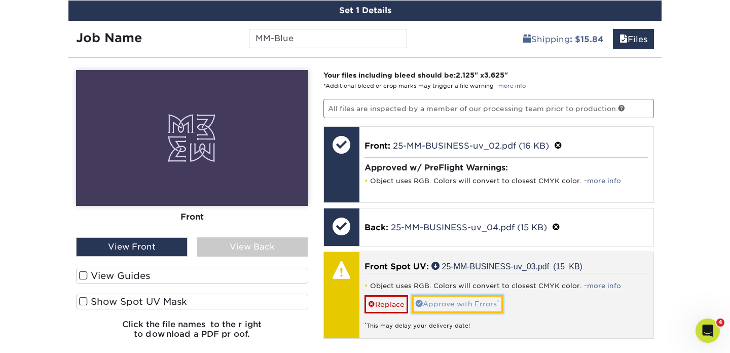
click at [480, 308] on link "Approve with Errors *" at bounding box center [457, 303] width 91 height 17
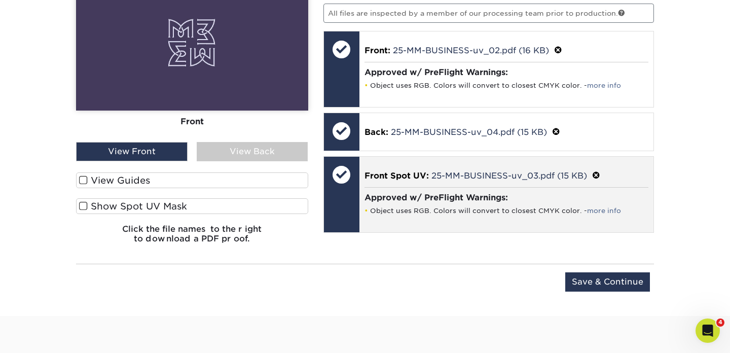
scroll to position [770, 0]
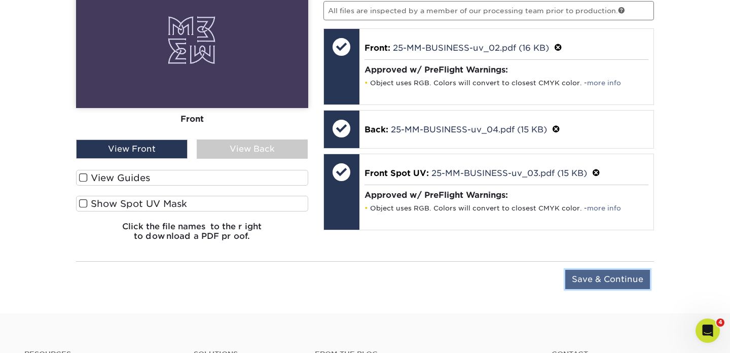
click at [606, 276] on input "Save & Continue" at bounding box center [607, 279] width 85 height 19
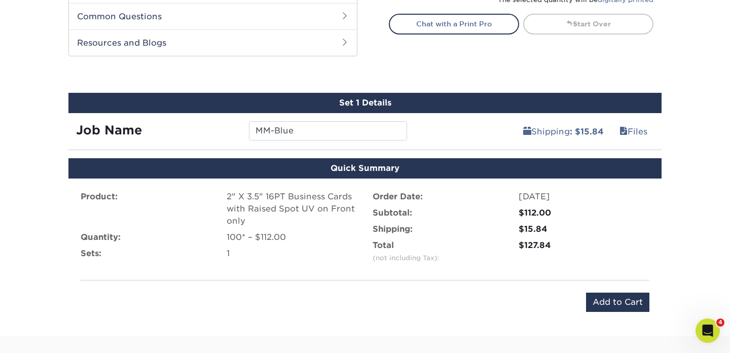
scroll to position [586, 0]
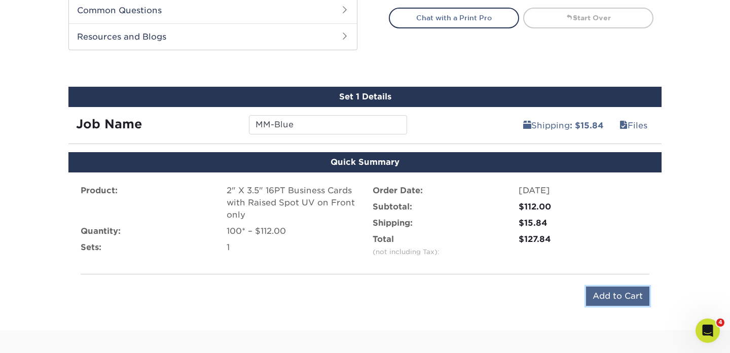
click at [604, 298] on input "Add to Cart" at bounding box center [617, 295] width 63 height 19
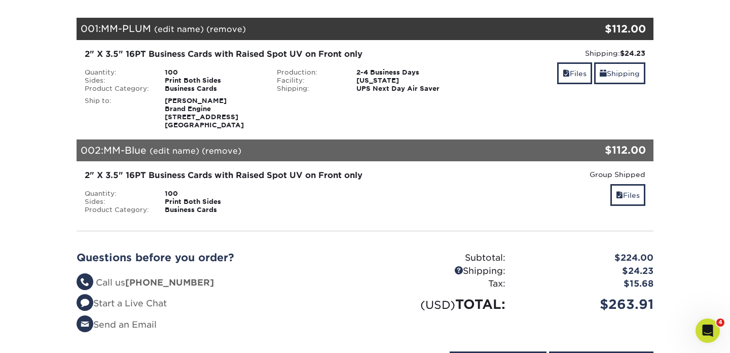
scroll to position [188, 0]
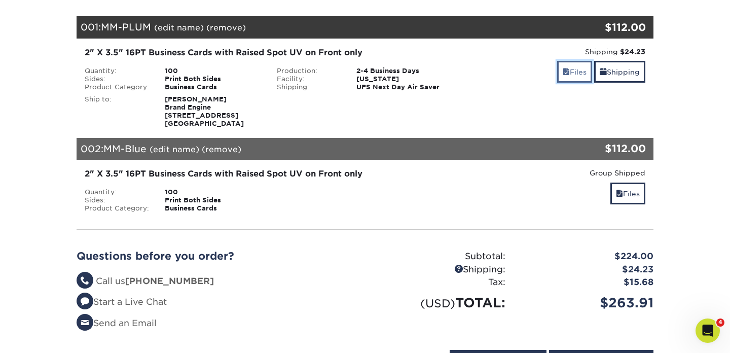
click at [568, 71] on link "Files" at bounding box center [574, 72] width 35 height 22
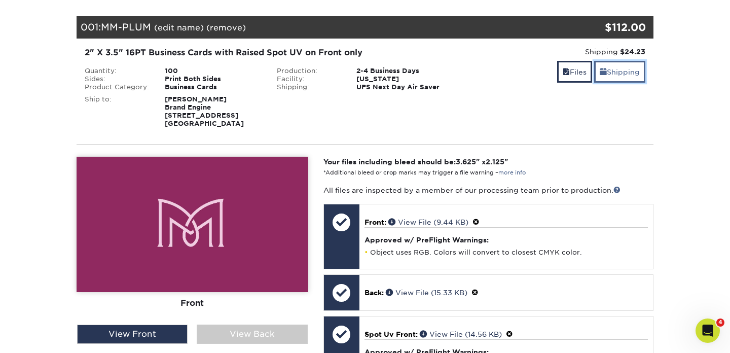
click at [611, 75] on link "Shipping" at bounding box center [619, 72] width 51 height 22
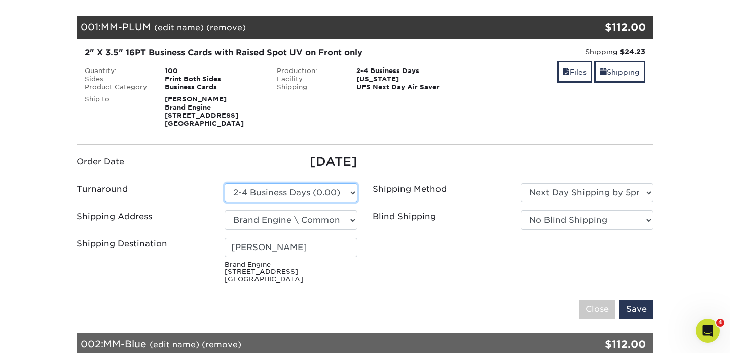
click at [320, 198] on select "Please Select 2-4 Business Days (0.00)" at bounding box center [291, 192] width 133 height 19
click at [225, 183] on select "Please Select 2-4 Business Days (0.00)" at bounding box center [291, 192] width 133 height 19
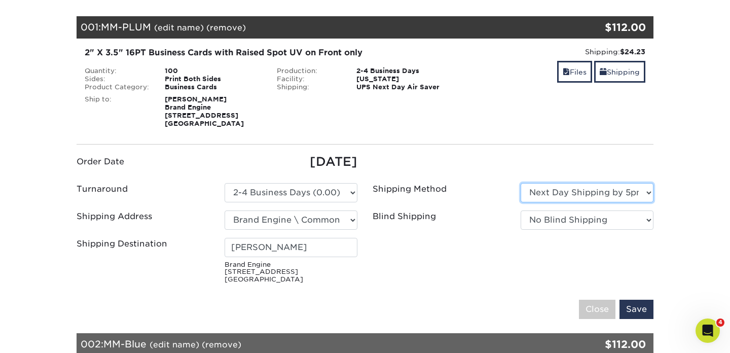
click at [556, 191] on select "Please Select Ground Shipping (+$7.84) 3 Day Shipping Service (+$15.36) 2 Day A…" at bounding box center [587, 192] width 133 height 19
click at [521, 183] on select "Please Select Ground Shipping (+$7.84) 3 Day Shipping Service (+$15.36) 2 Day A…" at bounding box center [587, 192] width 133 height 19
click at [550, 192] on select "Please Select Ground Shipping (+$7.84) 3 Day Shipping Service (+$15.36) 2 Day A…" at bounding box center [587, 192] width 133 height 19
click at [521, 183] on select "Please Select Ground Shipping (+$7.84) 3 Day Shipping Service (+$15.36) 2 Day A…" at bounding box center [587, 192] width 133 height 19
click at [627, 309] on input "Save" at bounding box center [636, 309] width 34 height 19
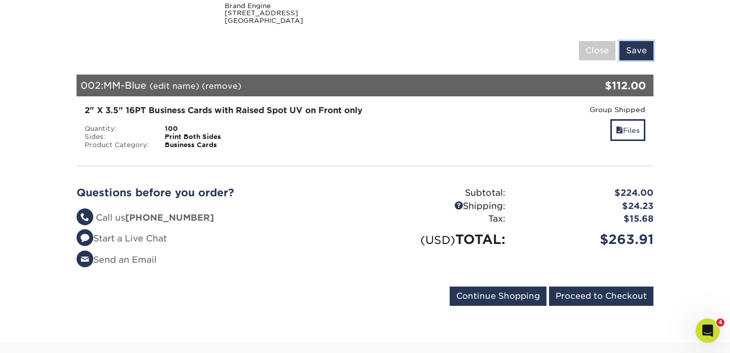
scroll to position [448, 0]
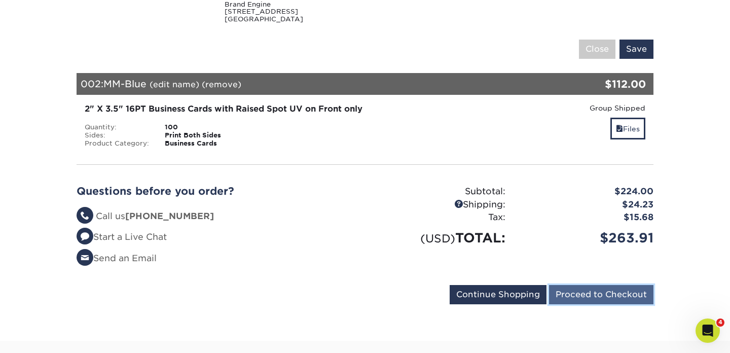
click at [606, 297] on input "Proceed to Checkout" at bounding box center [601, 294] width 104 height 19
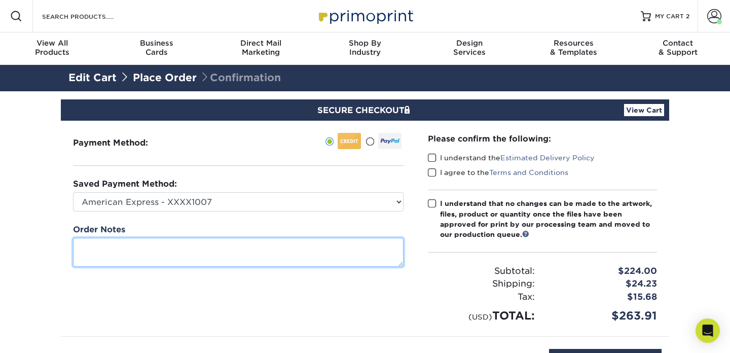
click at [302, 245] on textarea at bounding box center [238, 252] width 331 height 29
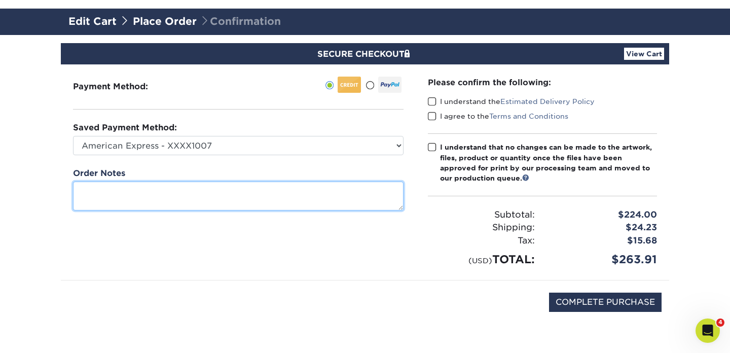
scroll to position [57, 0]
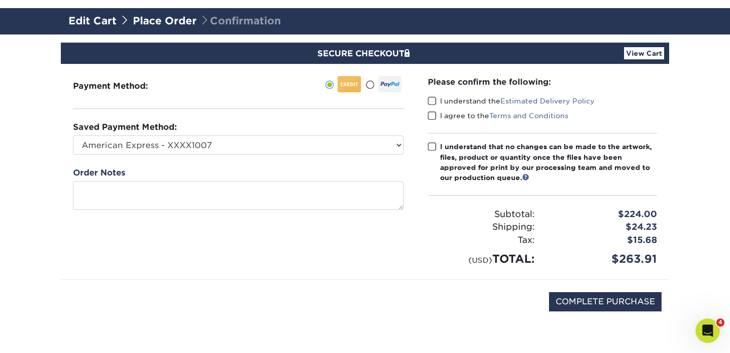
click at [438, 119] on label "I agree to the Terms and Conditions" at bounding box center [498, 116] width 140 height 10
click at [0, 0] on input "I agree to the Terms and Conditions" at bounding box center [0, 0] width 0 height 0
click at [434, 104] on span at bounding box center [432, 101] width 9 height 10
click at [0, 0] on input "I understand the Estimated Delivery Policy" at bounding box center [0, 0] width 0 height 0
click at [433, 148] on span at bounding box center [432, 147] width 9 height 10
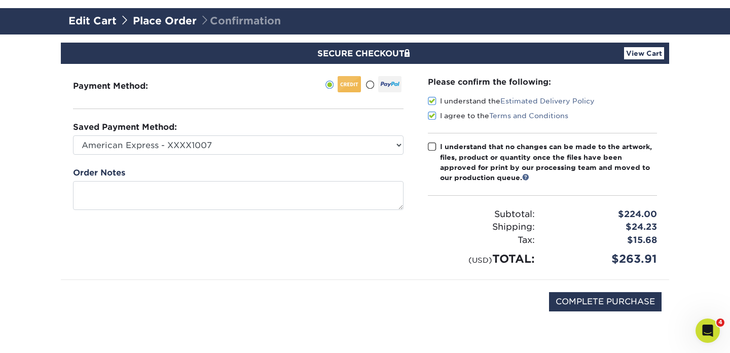
click at [0, 0] on input "I understand that no changes can be made to the artwork, files, product or quan…" at bounding box center [0, 0] width 0 height 0
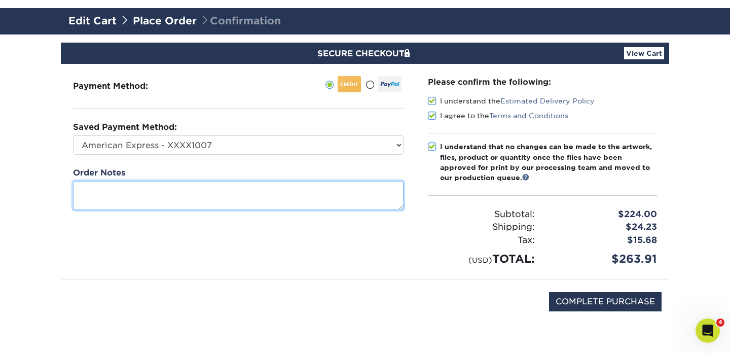
click at [347, 198] on textarea at bounding box center [238, 195] width 331 height 29
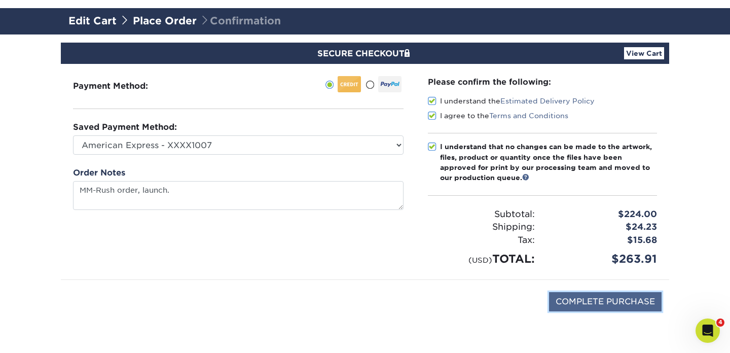
type textarea "MMRush order, launch."
click at [576, 296] on input "COMPLETE PURCHASE" at bounding box center [605, 301] width 113 height 19
type input "PROCESSING, PLEASE WAIT..."
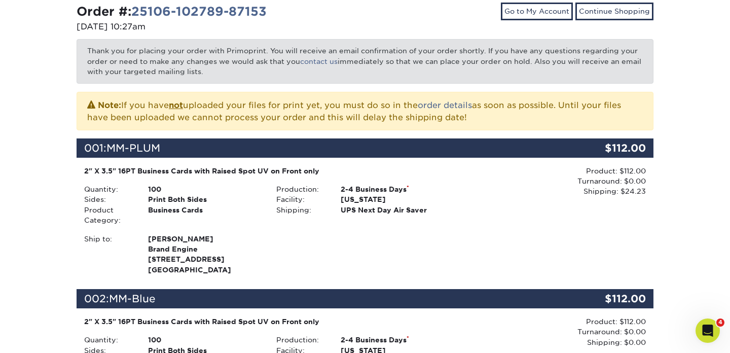
scroll to position [257, 0]
